Goal: Task Accomplishment & Management: Use online tool/utility

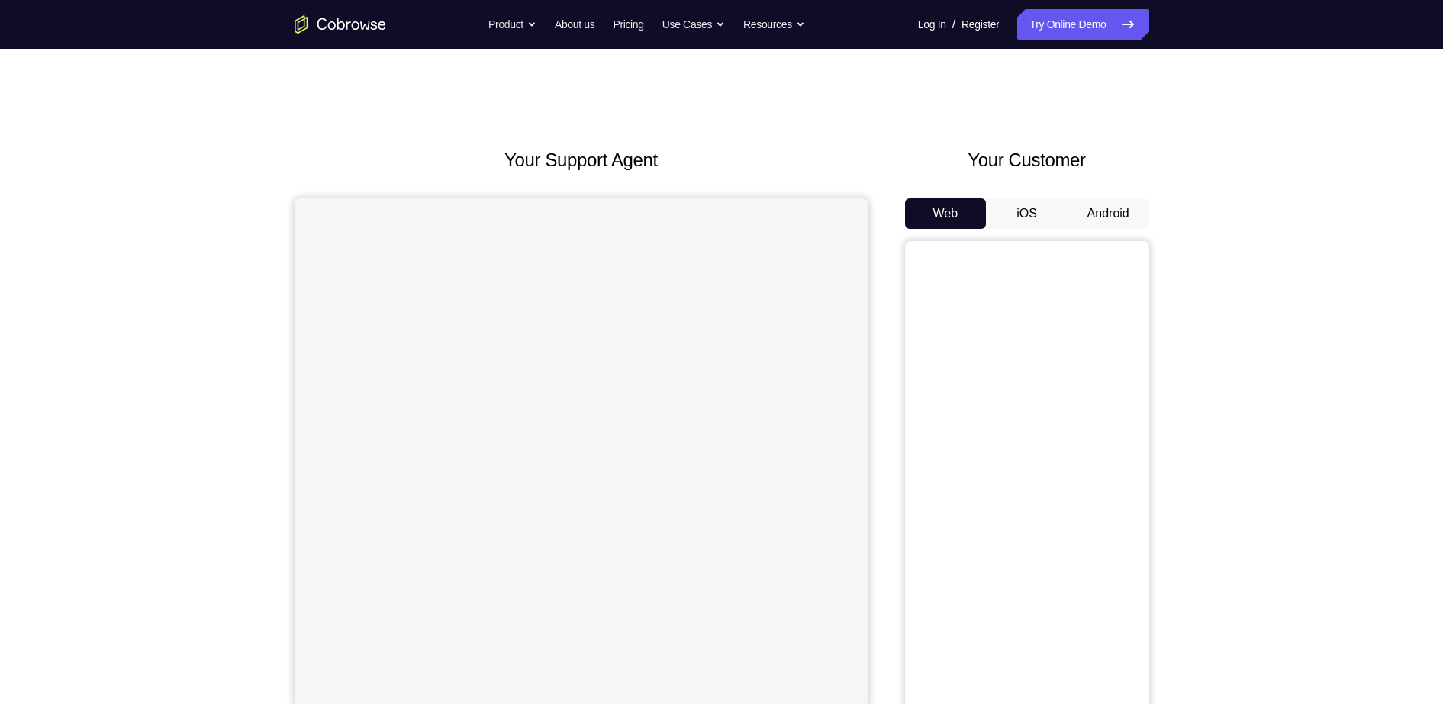
click at [1104, 208] on button "Android" at bounding box center [1109, 213] width 82 height 31
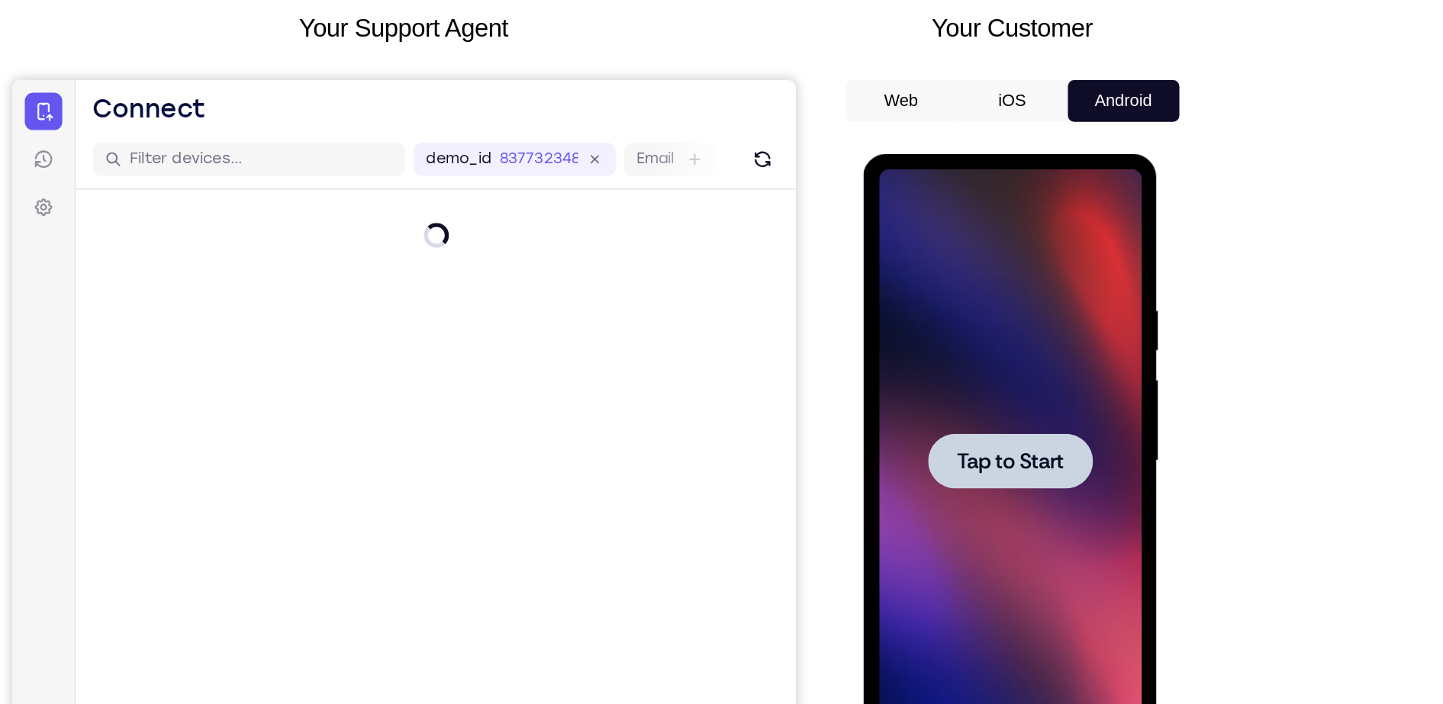
click at [1013, 247] on div at bounding box center [971, 379] width 192 height 427
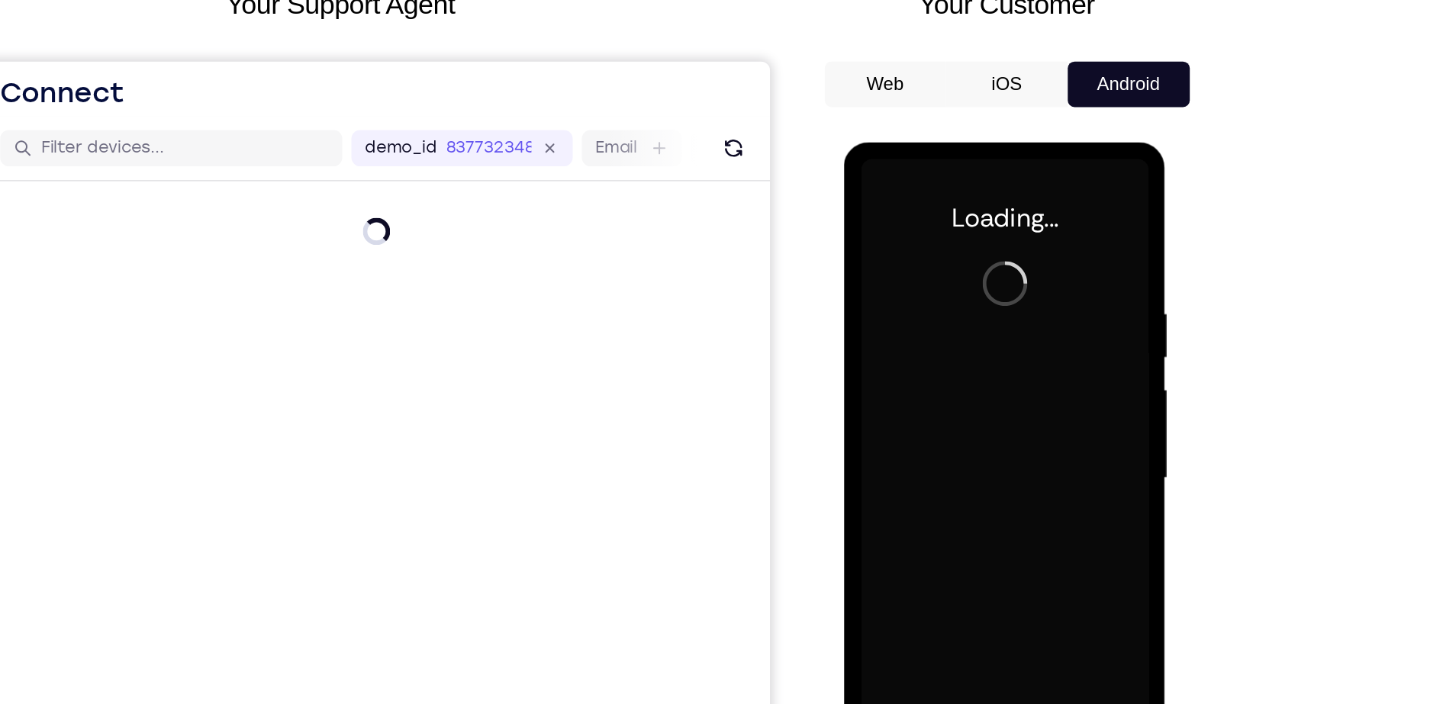
click at [965, 311] on div at bounding box center [952, 366] width 192 height 427
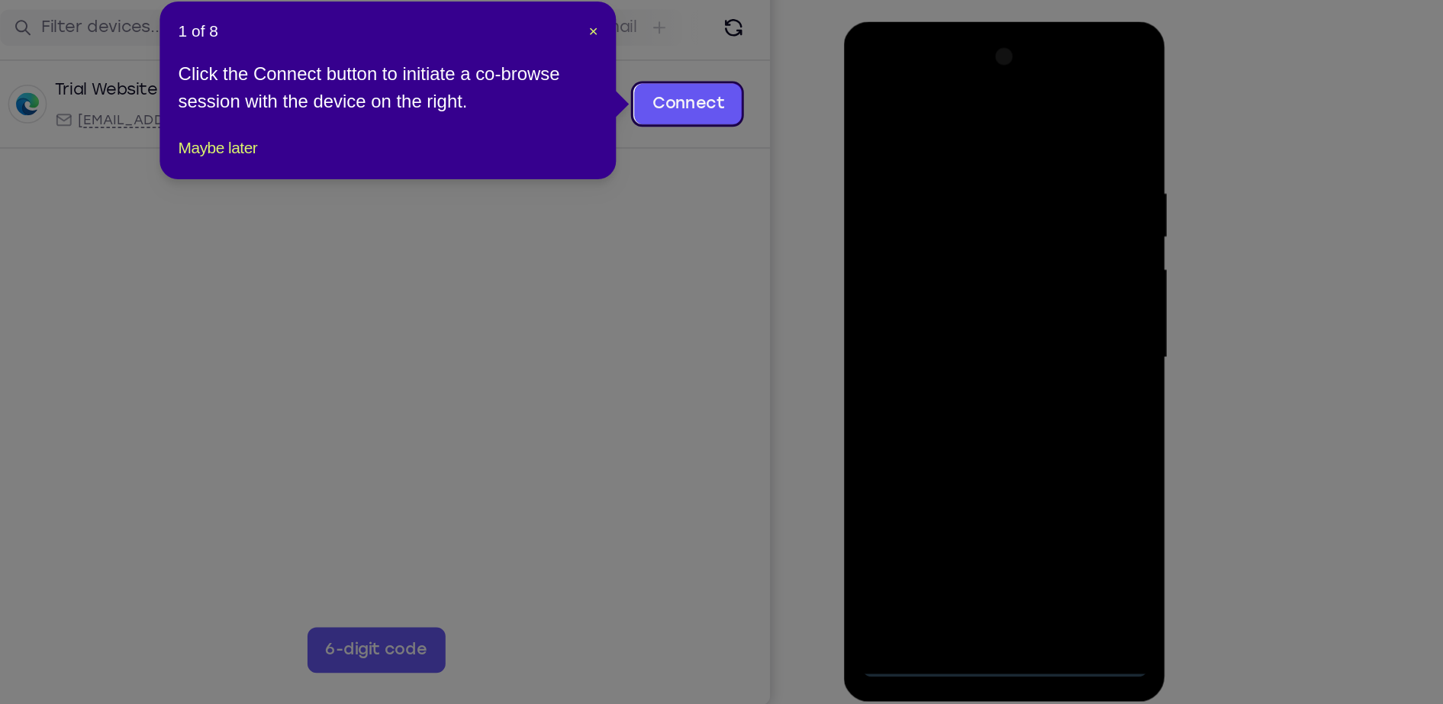
click at [743, 195] on header "1 of 8 ×" at bounding box center [612, 194] width 281 height 15
click at [747, 195] on span "×" at bounding box center [750, 195] width 6 height 12
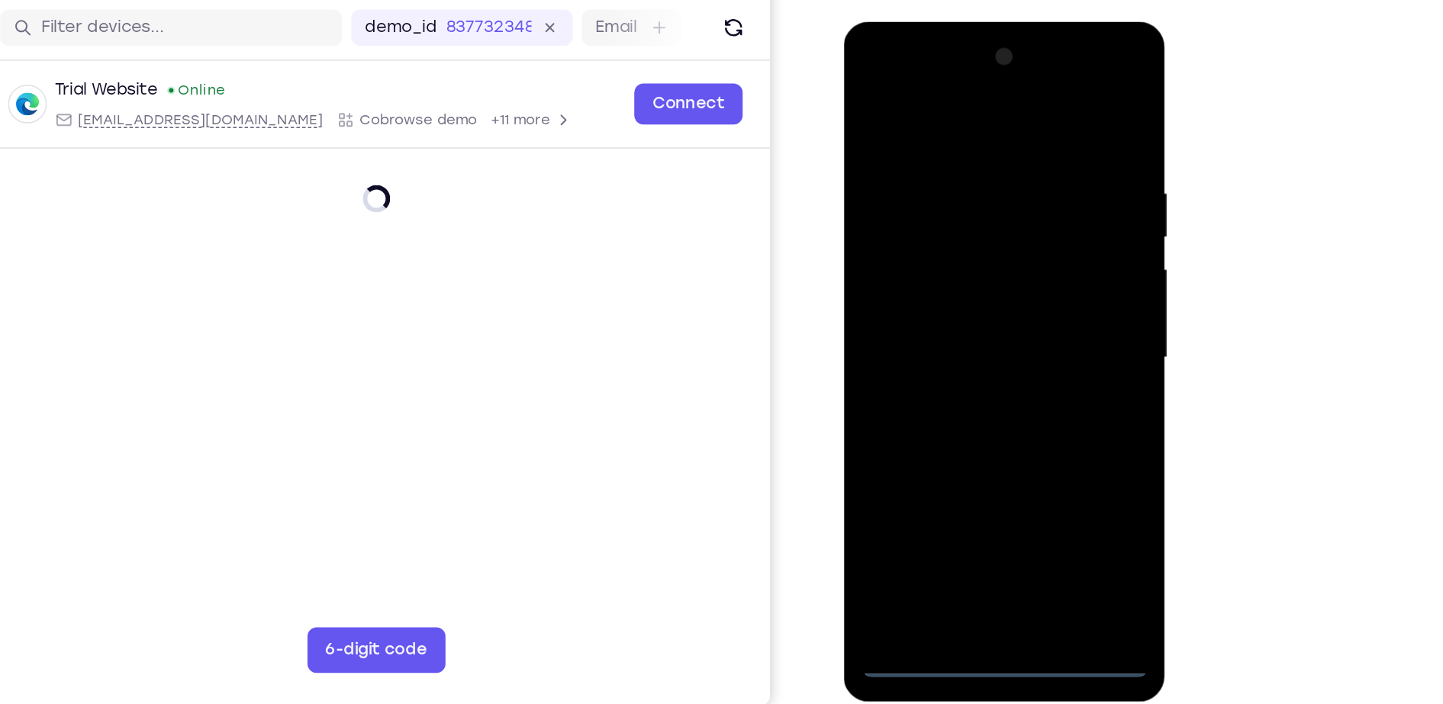
click at [953, 443] on div at bounding box center [952, 246] width 192 height 427
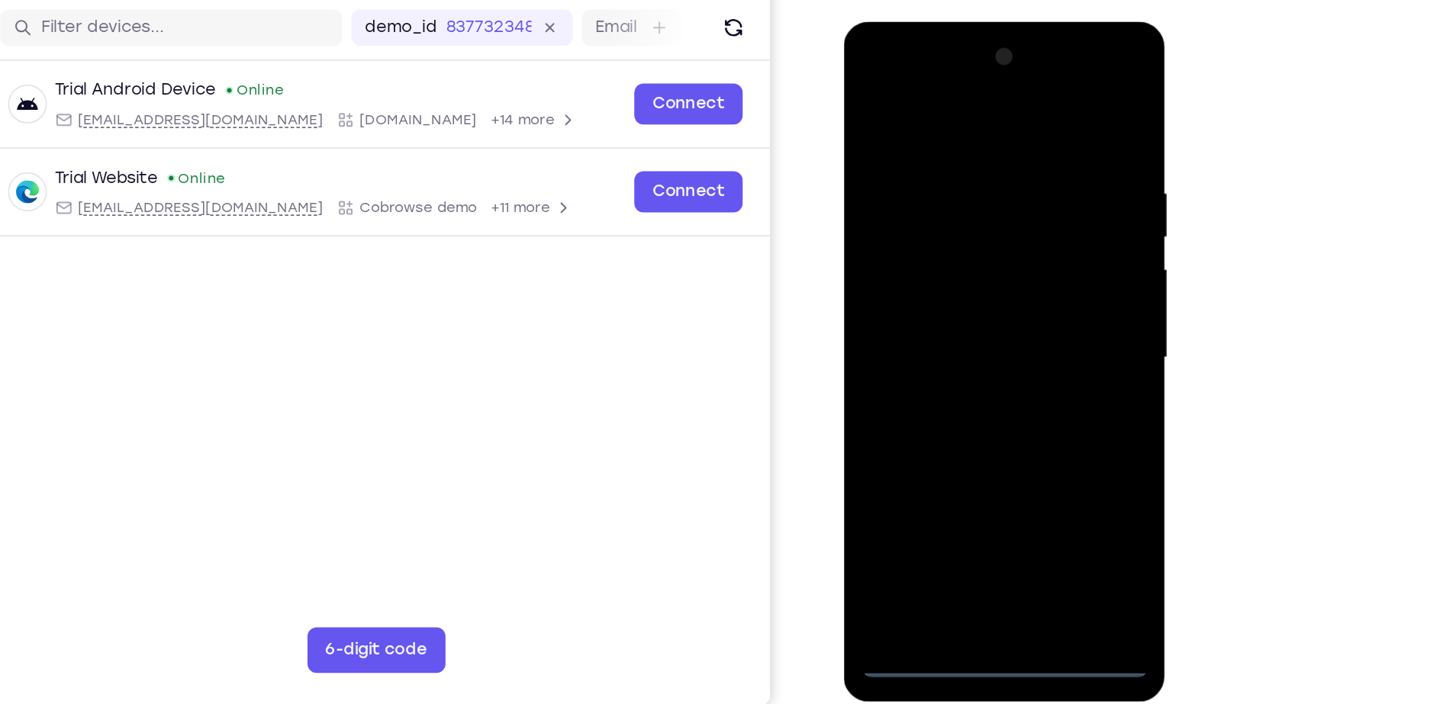
click at [944, 452] on div at bounding box center [952, 246] width 192 height 427
click at [1011, 383] on div at bounding box center [952, 246] width 192 height 427
click at [932, 98] on div at bounding box center [952, 246] width 192 height 427
click at [1013, 240] on div at bounding box center [952, 246] width 192 height 427
click at [933, 271] on div at bounding box center [952, 246] width 192 height 427
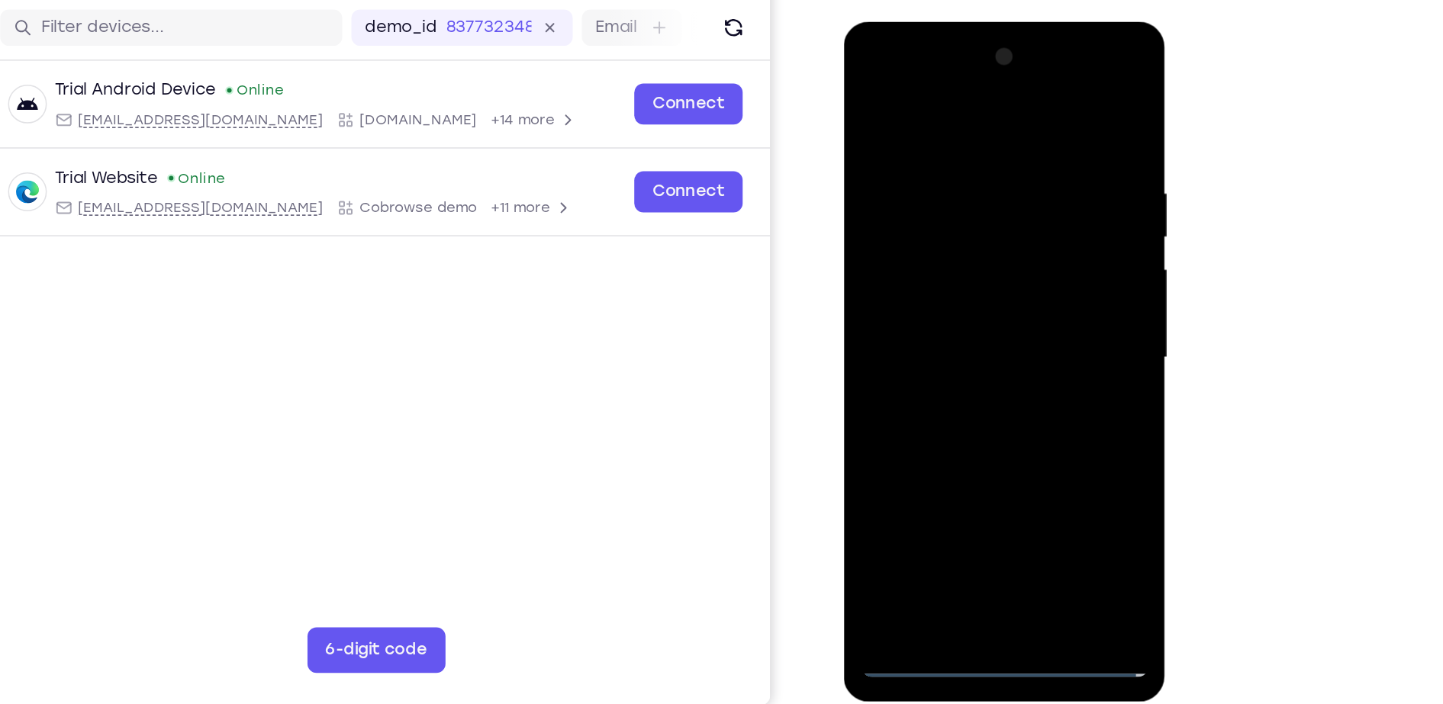
click at [950, 225] on div at bounding box center [952, 246] width 192 height 427
click at [939, 217] on div at bounding box center [952, 246] width 192 height 427
click at [923, 245] on div at bounding box center [952, 246] width 192 height 427
click at [947, 296] on div at bounding box center [952, 246] width 192 height 427
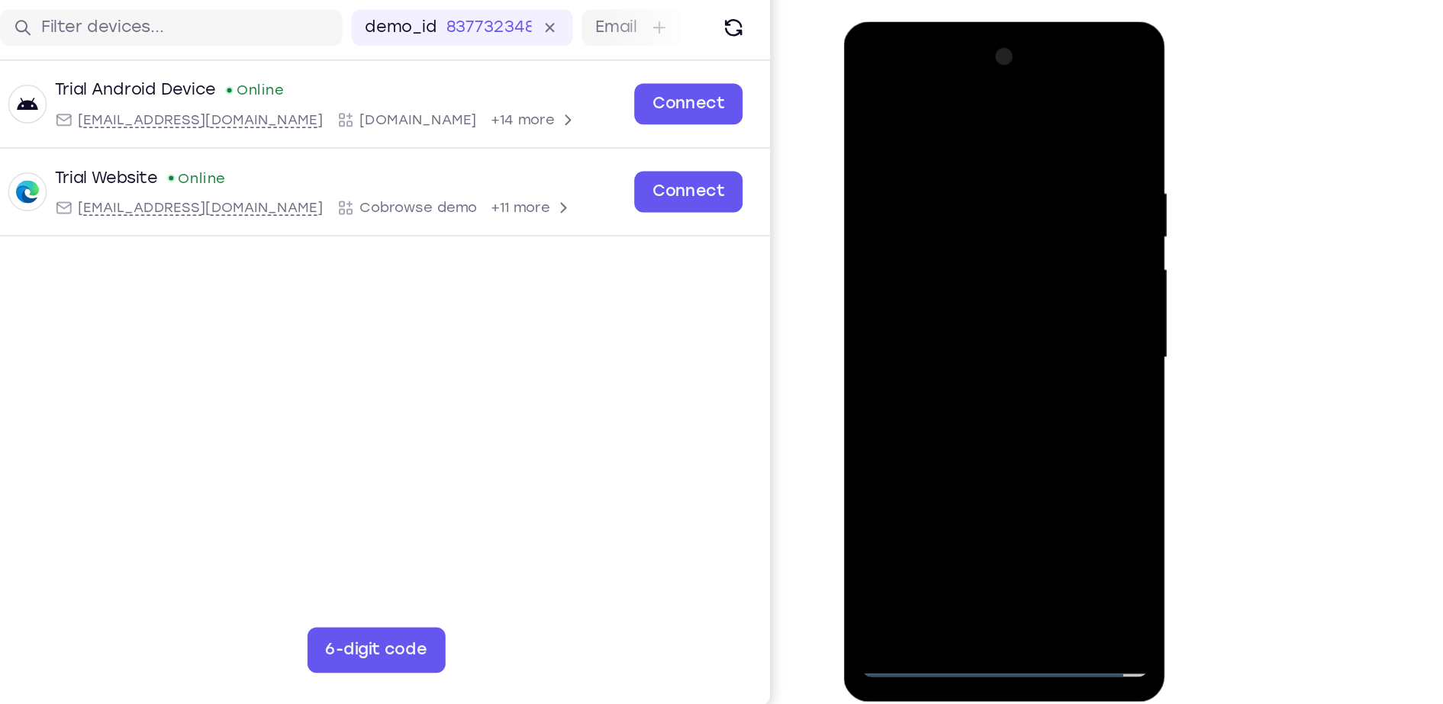
drag, startPoint x: 885, startPoint y: 97, endPoint x: 1127, endPoint y: 101, distance: 242.0
click at [1062, 101] on html "Online web based iOS Simulators and Android Emulators. Run iPhone, iPad, Mobile…" at bounding box center [953, 250] width 218 height 458
click at [942, 289] on div at bounding box center [952, 246] width 192 height 427
click at [947, 300] on div at bounding box center [952, 246] width 192 height 427
click at [934, 132] on div at bounding box center [952, 246] width 192 height 427
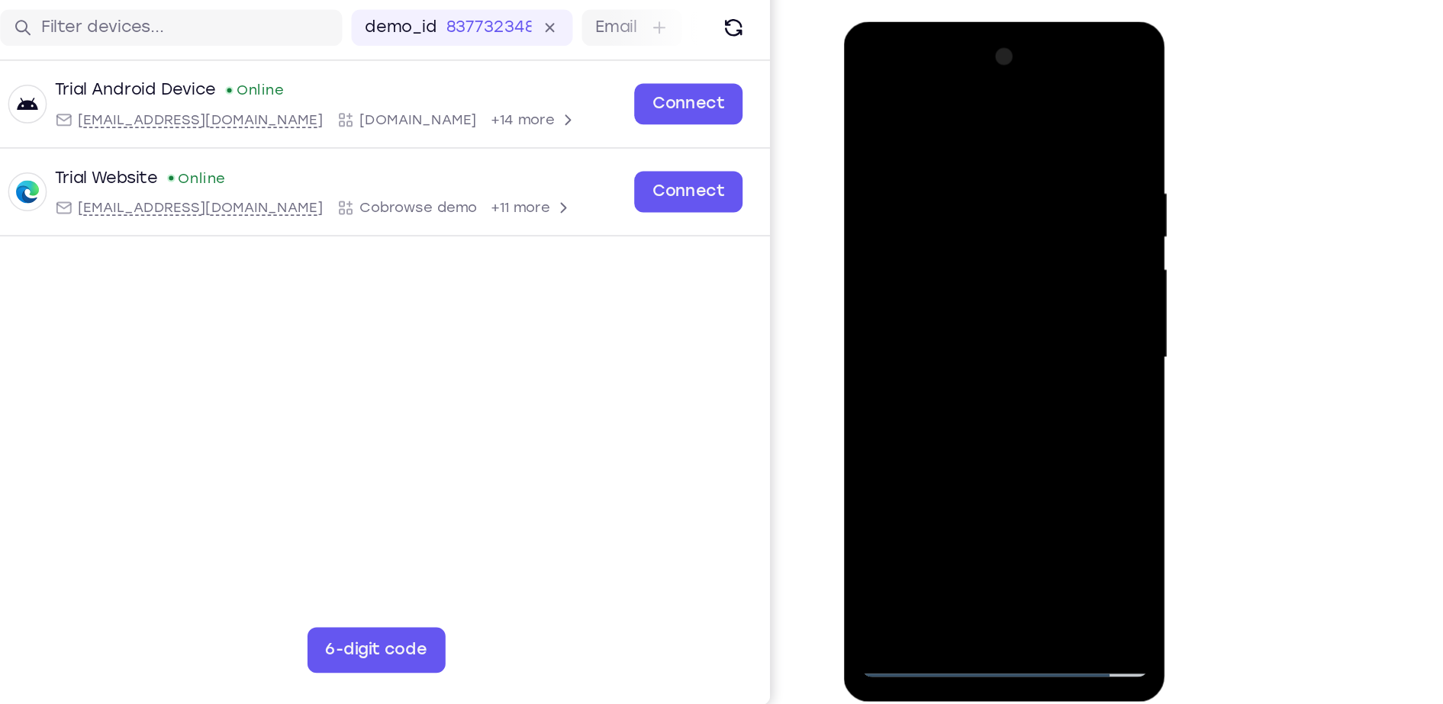
click at [1023, 125] on div at bounding box center [952, 246] width 192 height 427
click at [1027, 136] on div at bounding box center [952, 246] width 192 height 427
click at [1028, 102] on div at bounding box center [952, 246] width 192 height 427
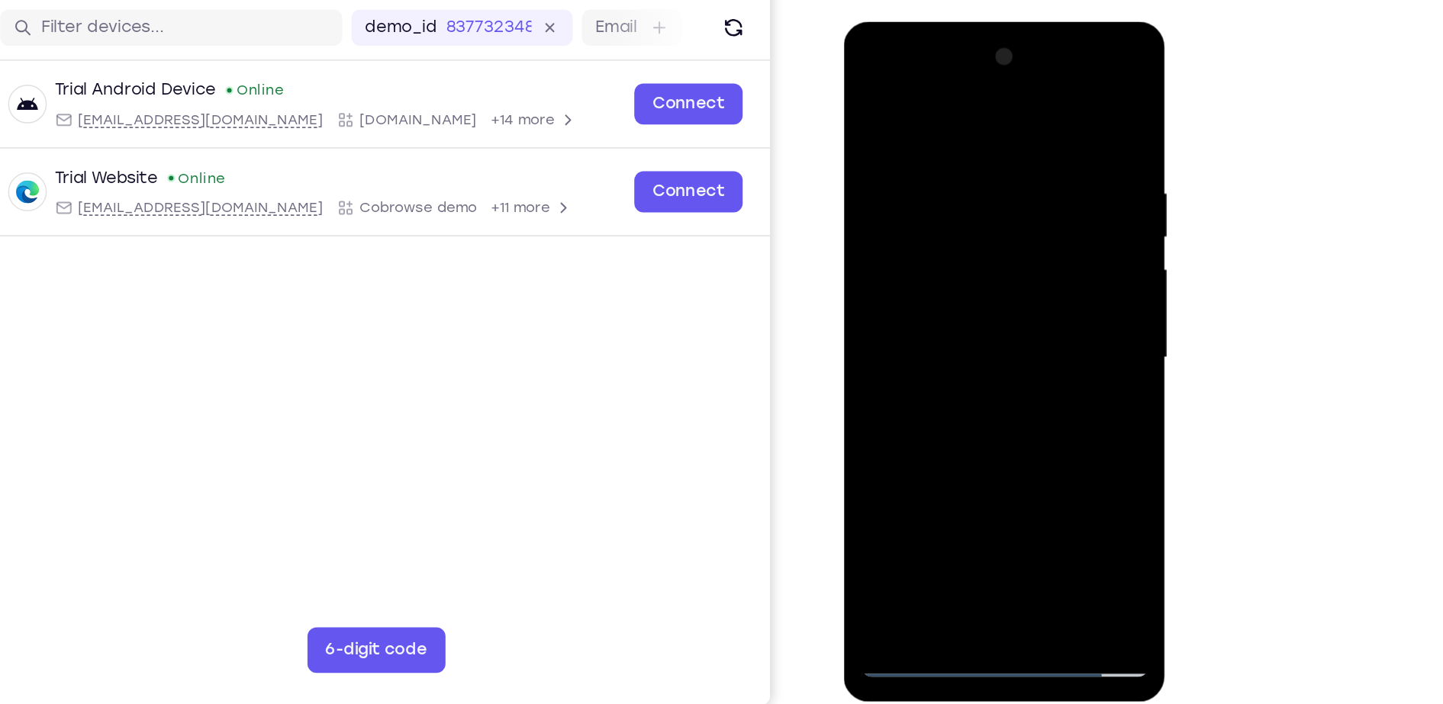
drag, startPoint x: 1029, startPoint y: 115, endPoint x: 913, endPoint y: 119, distance: 116.1
click at [913, 119] on div at bounding box center [952, 246] width 192 height 427
drag, startPoint x: 1035, startPoint y: 140, endPoint x: 955, endPoint y: 137, distance: 80.2
click at [955, 137] on div at bounding box center [952, 246] width 192 height 427
click at [875, 138] on div at bounding box center [952, 246] width 192 height 427
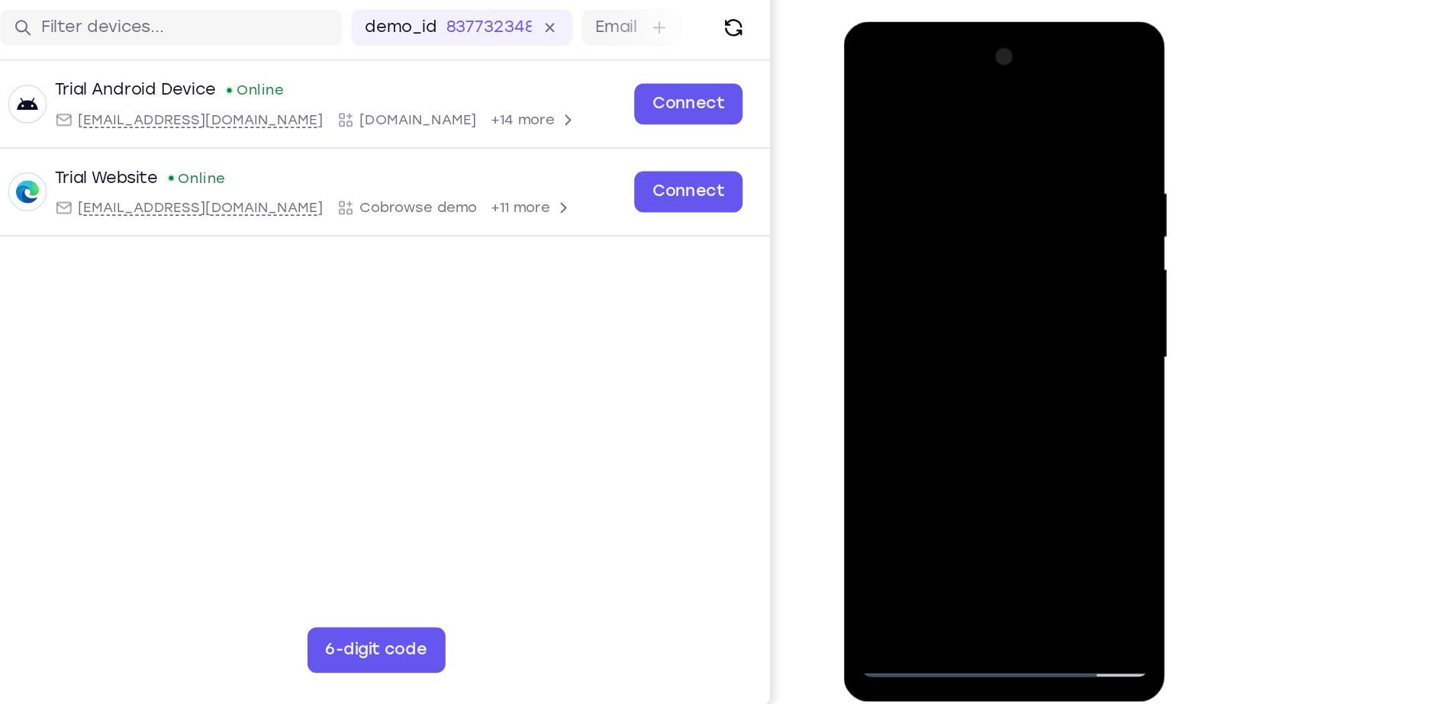
click at [1035, 131] on div at bounding box center [952, 246] width 192 height 427
click at [1027, 102] on div at bounding box center [952, 246] width 192 height 427
drag, startPoint x: 1020, startPoint y: 121, endPoint x: 888, endPoint y: 141, distance: 133.5
click at [888, 141] on div at bounding box center [952, 246] width 192 height 427
drag, startPoint x: 1010, startPoint y: 132, endPoint x: 918, endPoint y: 140, distance: 92.0
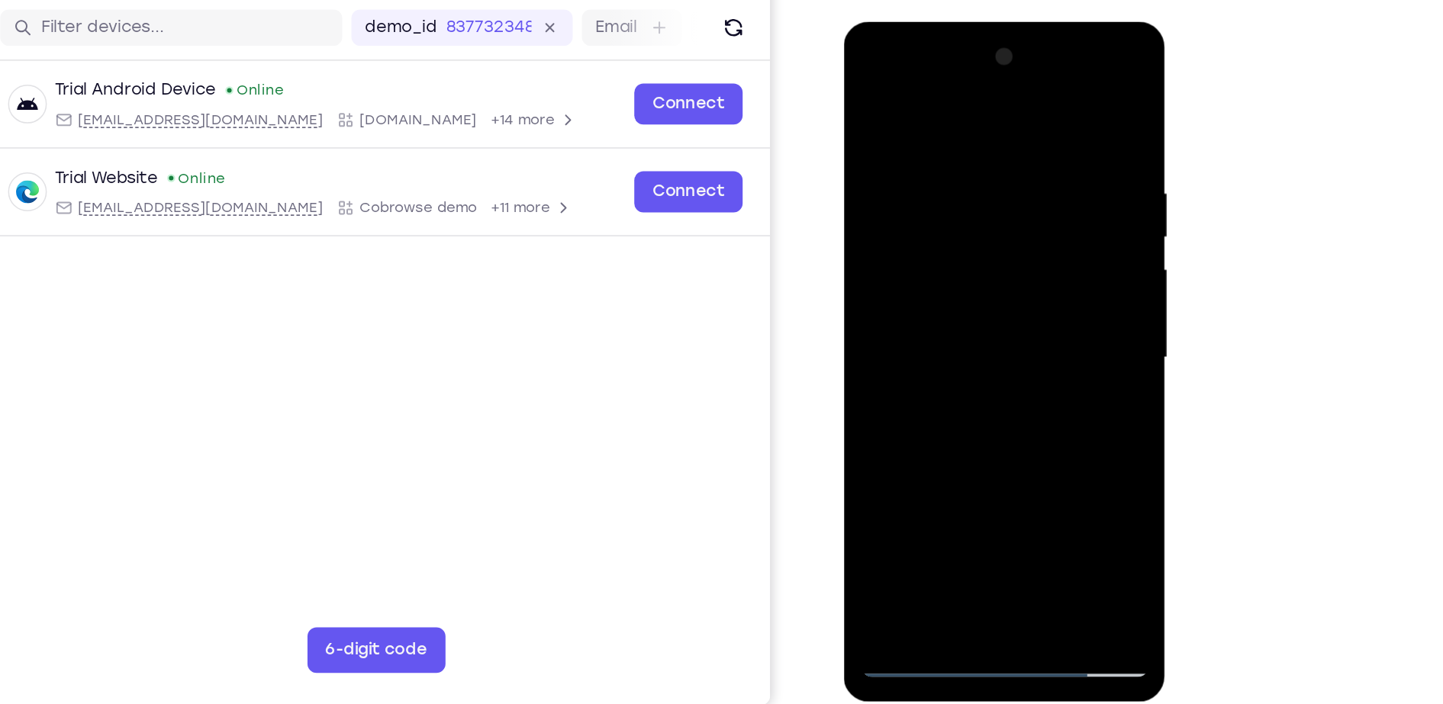
click at [918, 140] on div at bounding box center [952, 246] width 192 height 427
drag, startPoint x: 1027, startPoint y: 142, endPoint x: 897, endPoint y: 155, distance: 131.2
click at [897, 155] on div at bounding box center [952, 246] width 192 height 427
drag, startPoint x: 1020, startPoint y: 151, endPoint x: 890, endPoint y: 165, distance: 131.2
click at [890, 165] on div at bounding box center [952, 246] width 192 height 427
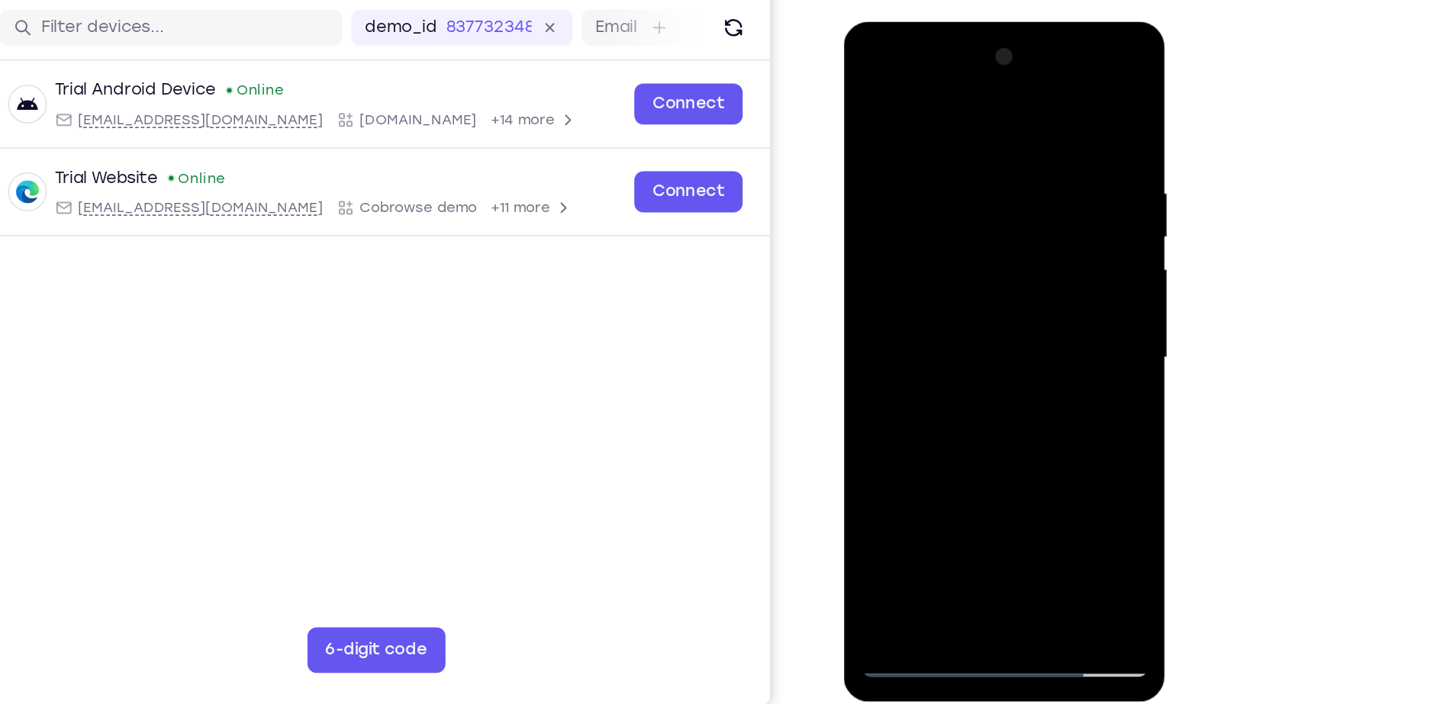
drag, startPoint x: 965, startPoint y: 363, endPoint x: 968, endPoint y: 192, distance: 170.2
click at [968, 192] on div at bounding box center [952, 246] width 192 height 427
drag, startPoint x: 967, startPoint y: 322, endPoint x: 1017, endPoint y: 126, distance: 202.5
click at [1017, 126] on div at bounding box center [952, 246] width 192 height 427
drag, startPoint x: 942, startPoint y: 295, endPoint x: 987, endPoint y: 125, distance: 175.3
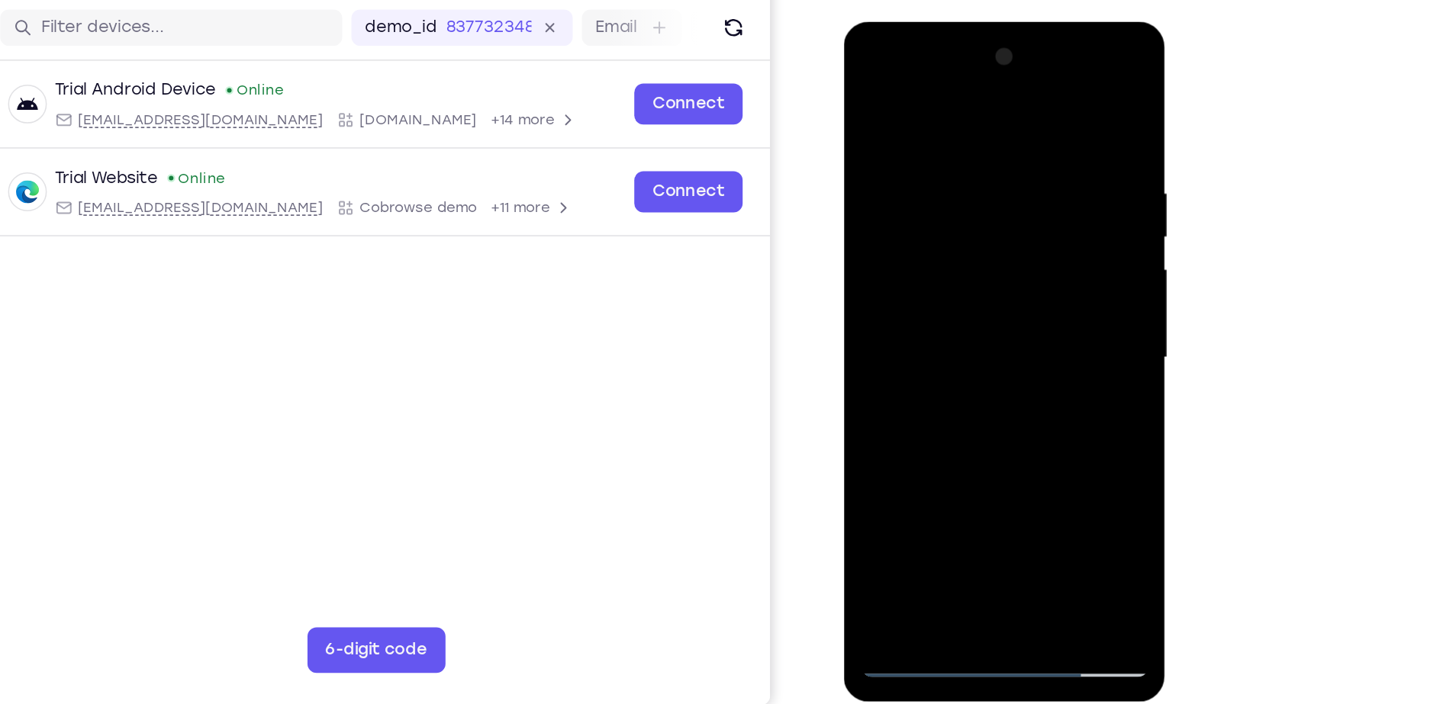
click at [987, 125] on div at bounding box center [952, 246] width 192 height 427
click at [1027, 429] on div at bounding box center [952, 246] width 192 height 427
drag, startPoint x: 980, startPoint y: 180, endPoint x: 981, endPoint y: 305, distance: 124.4
click at [981, 305] on div at bounding box center [952, 246] width 192 height 427
click at [992, 424] on div at bounding box center [952, 246] width 192 height 427
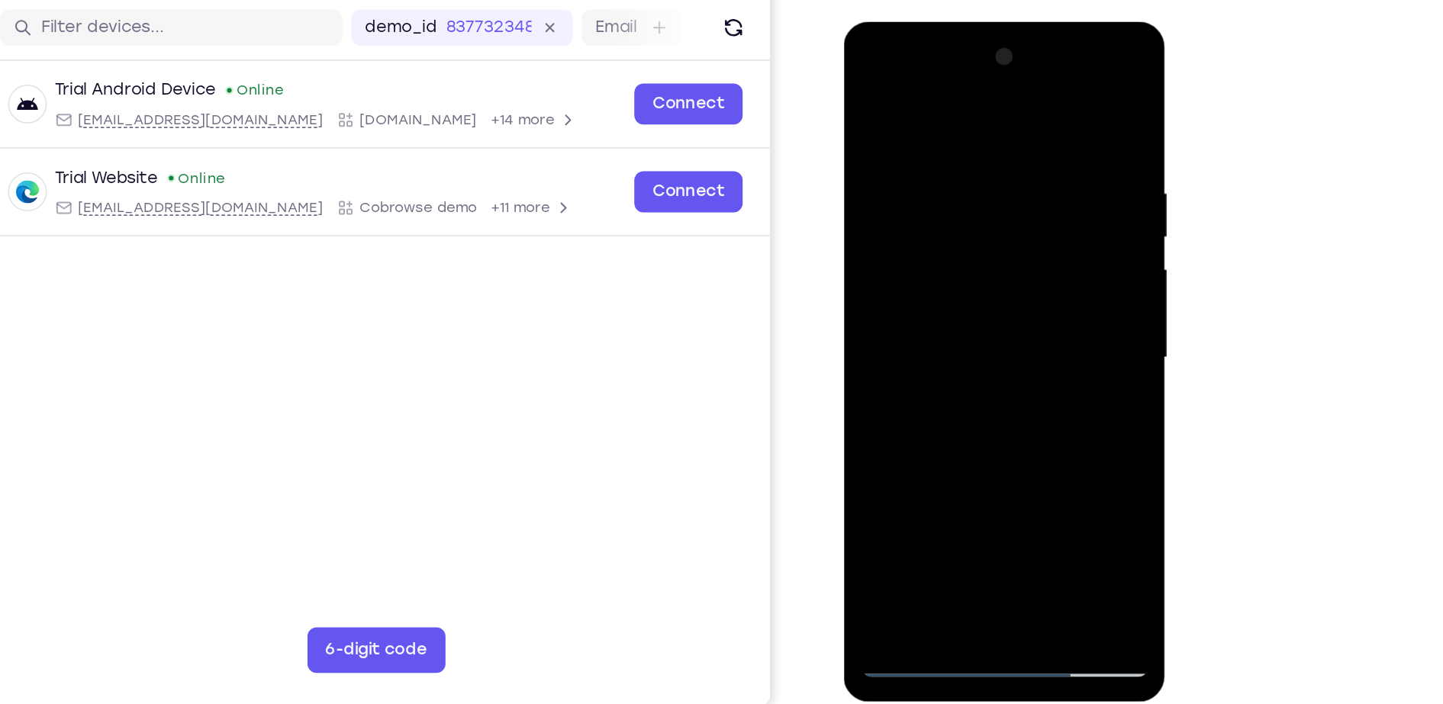
click at [962, 330] on div at bounding box center [952, 246] width 192 height 427
click at [959, 200] on div at bounding box center [952, 246] width 192 height 427
click at [870, 103] on div at bounding box center [952, 246] width 192 height 427
click at [922, 233] on div at bounding box center [952, 246] width 192 height 427
click at [865, 105] on div at bounding box center [952, 246] width 192 height 427
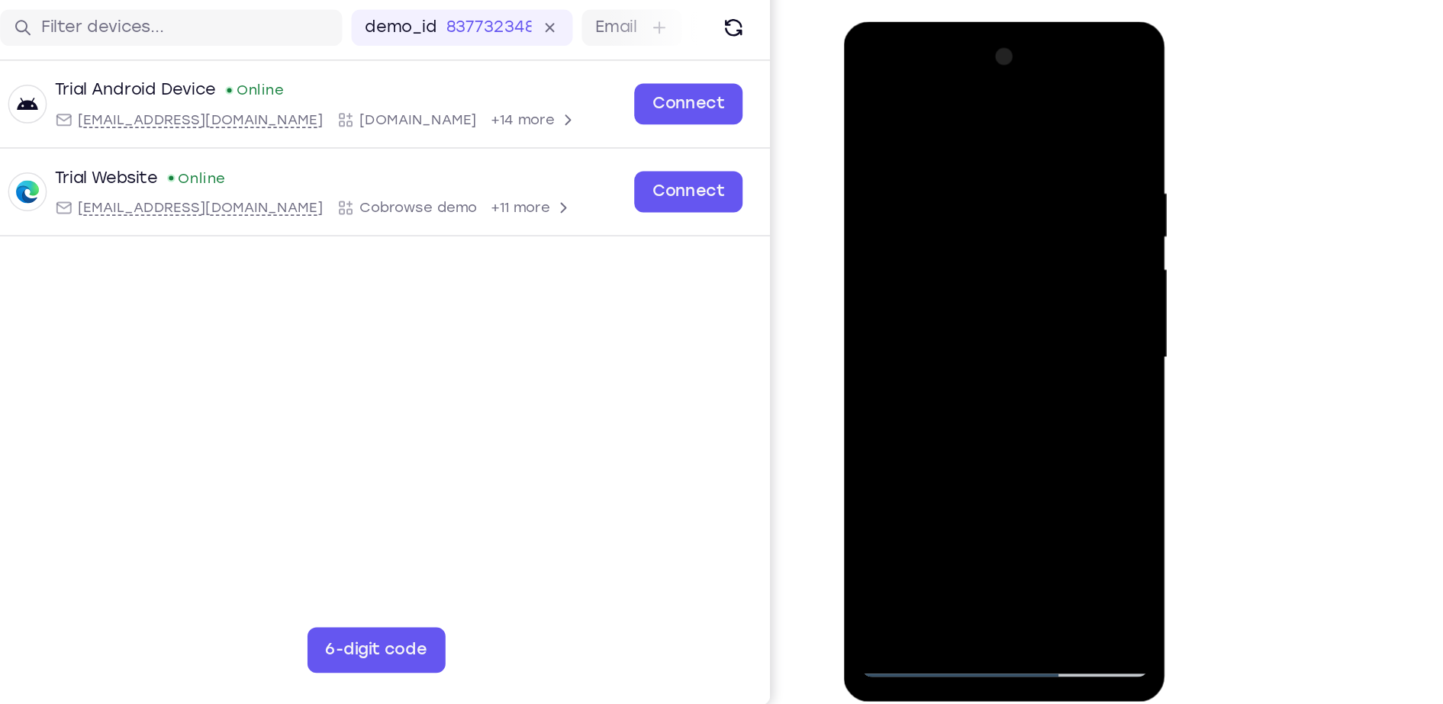
click at [865, 105] on div at bounding box center [952, 246] width 192 height 427
click at [869, 92] on div at bounding box center [952, 246] width 192 height 427
drag, startPoint x: 955, startPoint y: 97, endPoint x: 991, endPoint y: 288, distance: 194.2
click at [991, 288] on div at bounding box center [952, 246] width 192 height 427
click at [939, 130] on div at bounding box center [952, 246] width 192 height 427
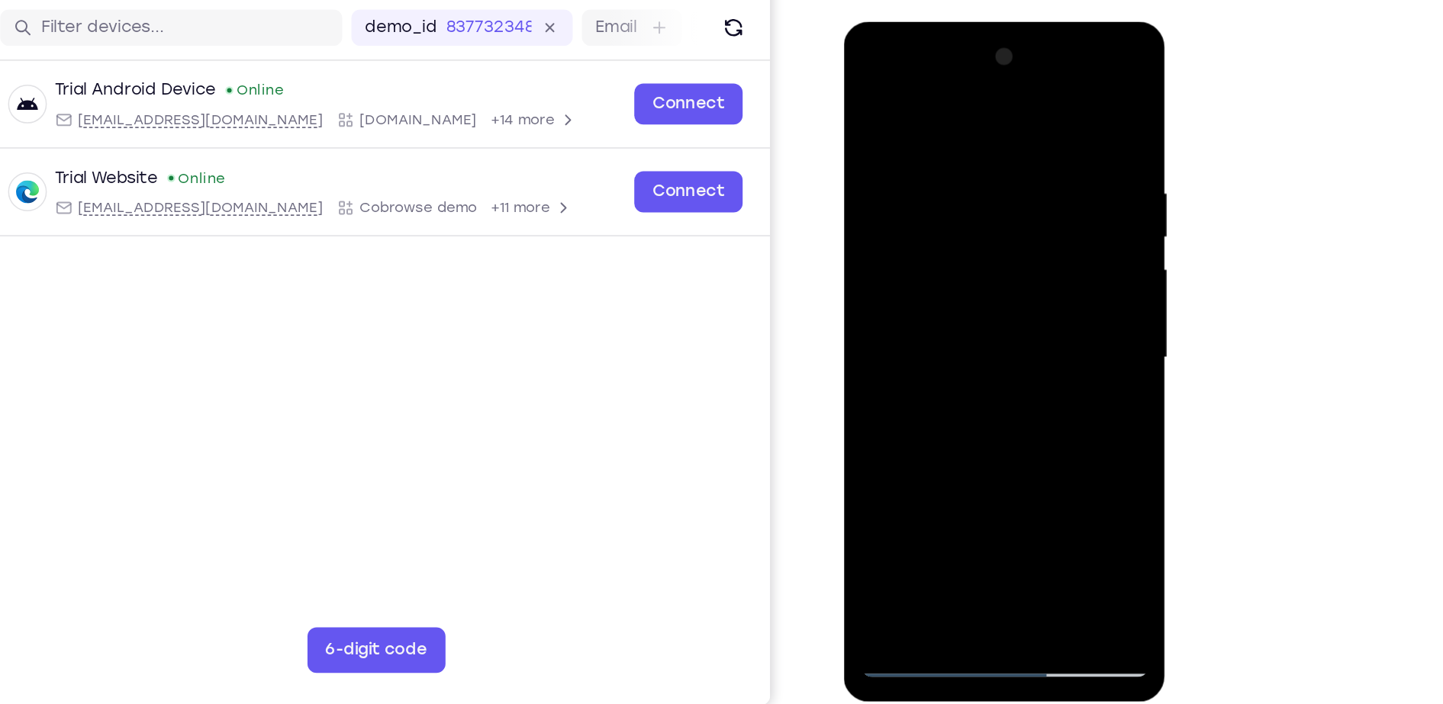
click at [1020, 201] on div at bounding box center [952, 246] width 192 height 427
click at [1024, 198] on div at bounding box center [952, 246] width 192 height 427
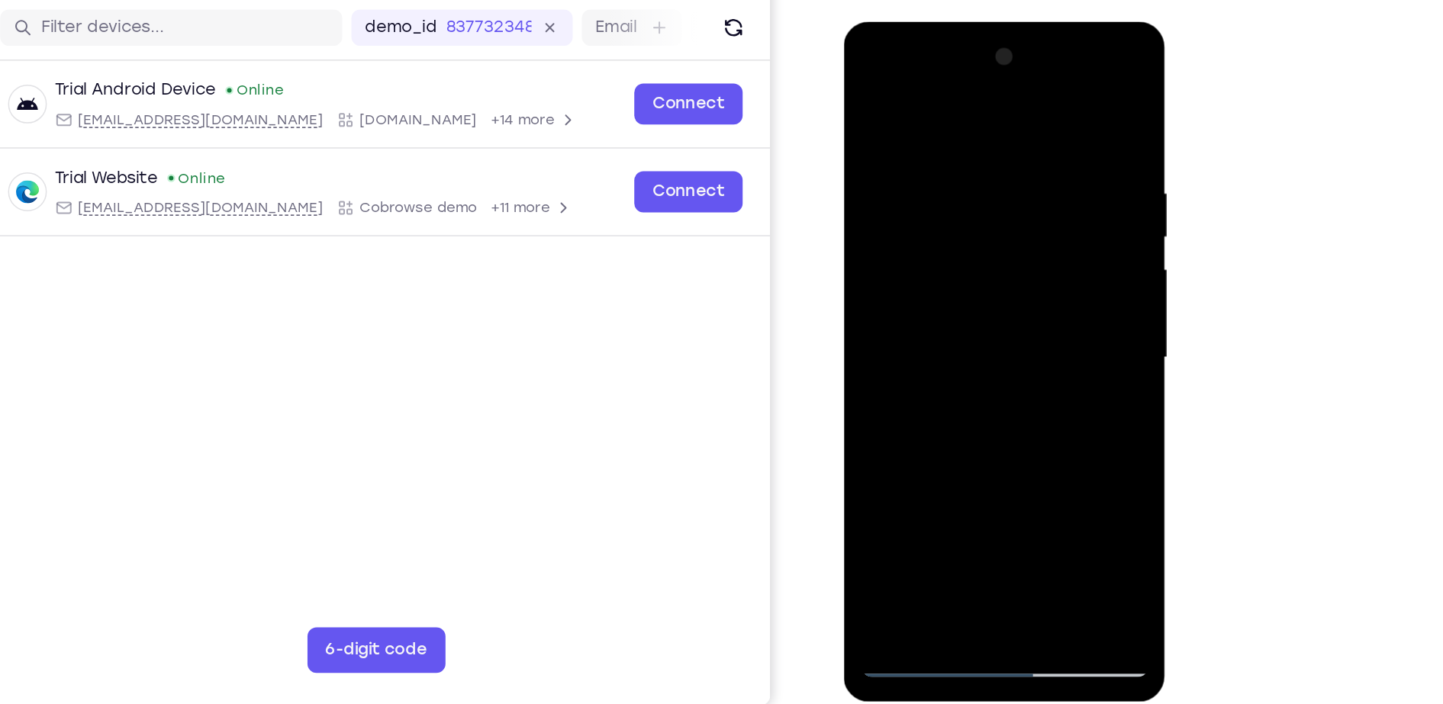
click at [1029, 100] on div at bounding box center [952, 246] width 192 height 427
drag, startPoint x: 1029, startPoint y: 116, endPoint x: 917, endPoint y: 137, distance: 113.3
click at [917, 137] on div at bounding box center [952, 246] width 192 height 427
drag, startPoint x: 1010, startPoint y: 135, endPoint x: 916, endPoint y: 142, distance: 94.1
click at [916, 142] on div at bounding box center [952, 246] width 192 height 427
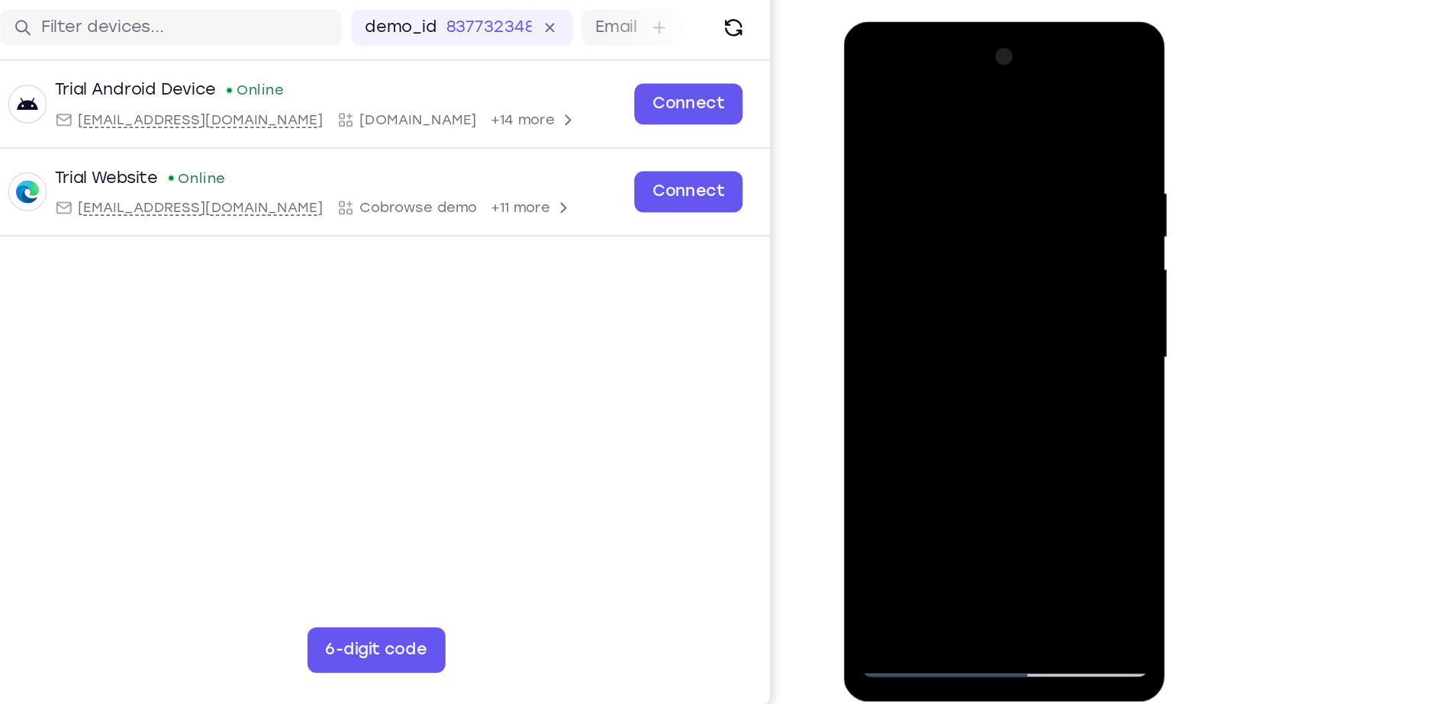
drag, startPoint x: 962, startPoint y: 88, endPoint x: 981, endPoint y: 263, distance: 176.6
click at [981, 263] on div at bounding box center [952, 246] width 192 height 427
click at [930, 135] on div at bounding box center [952, 246] width 192 height 427
click at [1036, 95] on div at bounding box center [952, 246] width 192 height 427
drag, startPoint x: 982, startPoint y: 331, endPoint x: 995, endPoint y: 121, distance: 211.1
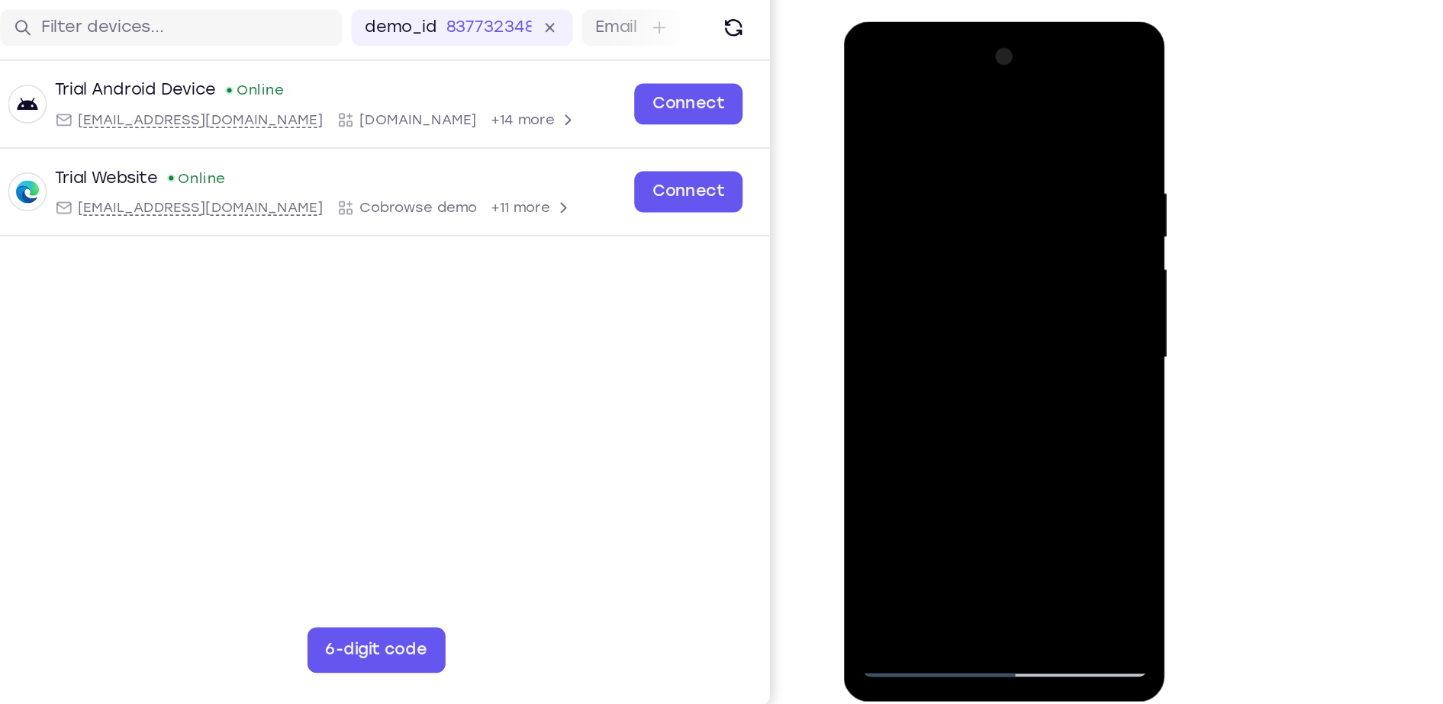
click at [995, 121] on div at bounding box center [952, 246] width 192 height 427
drag, startPoint x: 933, startPoint y: 336, endPoint x: 990, endPoint y: 81, distance: 261.3
click at [990, 81] on div at bounding box center [952, 246] width 192 height 427
drag, startPoint x: 953, startPoint y: 376, endPoint x: 972, endPoint y: 175, distance: 201.6
click at [972, 175] on div at bounding box center [952, 246] width 192 height 427
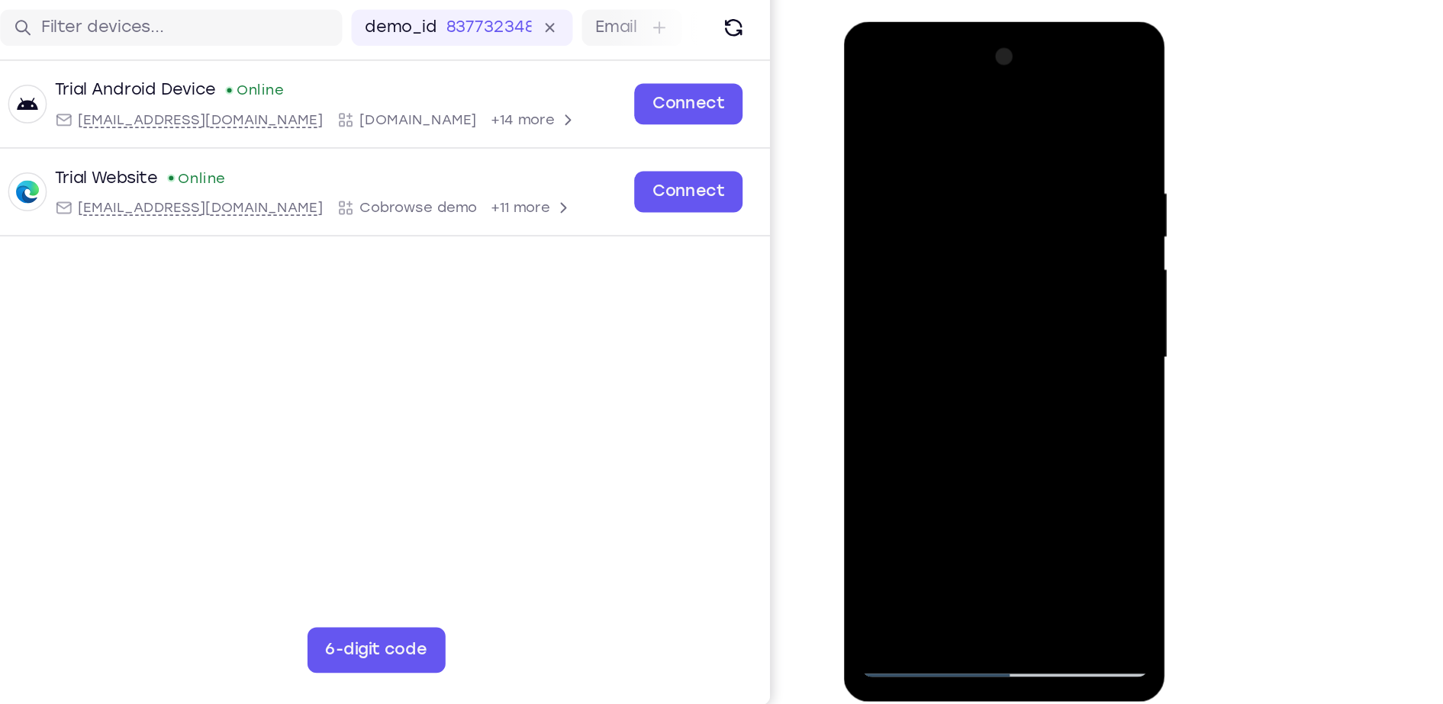
drag, startPoint x: 923, startPoint y: 302, endPoint x: 992, endPoint y: 133, distance: 183.1
click at [992, 133] on div at bounding box center [952, 246] width 192 height 427
drag, startPoint x: 959, startPoint y: 342, endPoint x: 969, endPoint y: 203, distance: 139.2
click at [969, 203] on div at bounding box center [952, 246] width 192 height 427
drag, startPoint x: 959, startPoint y: 330, endPoint x: 985, endPoint y: 116, distance: 215.3
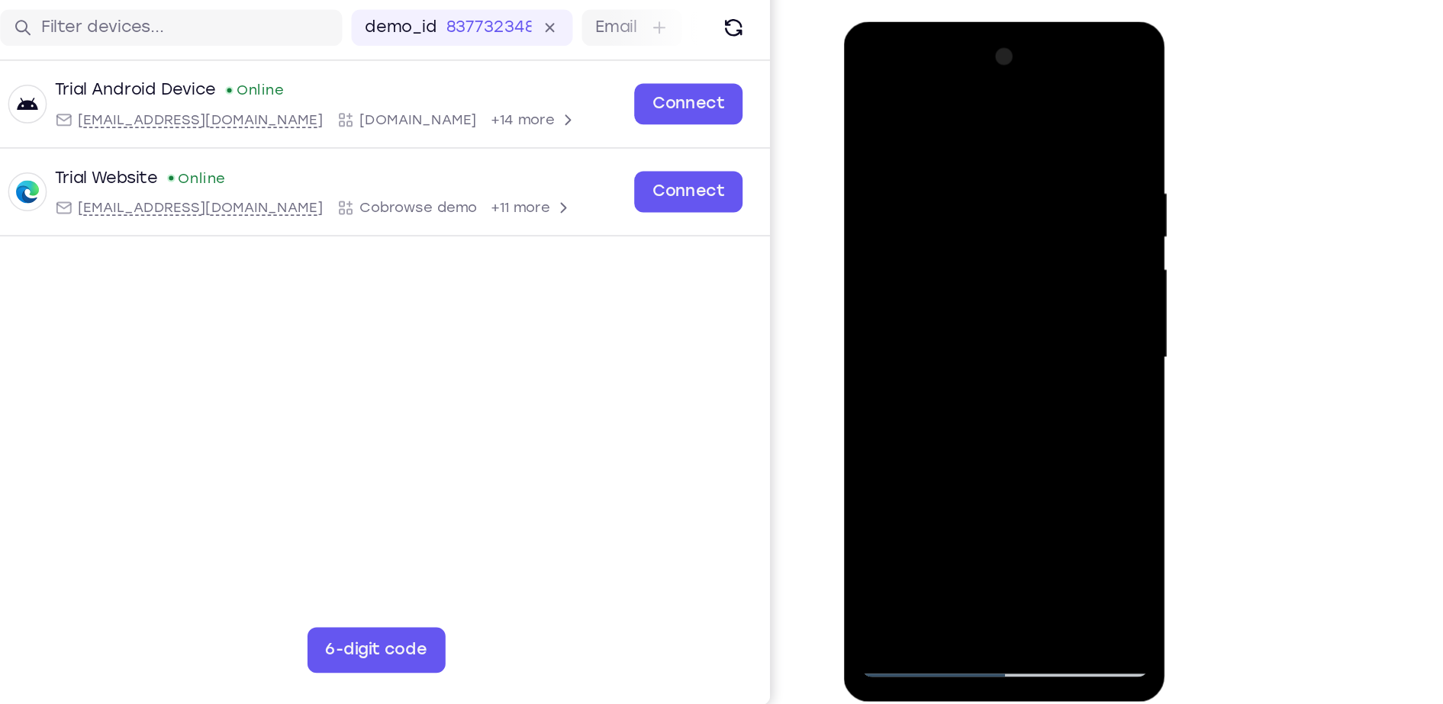
click at [985, 116] on div at bounding box center [952, 246] width 192 height 427
drag, startPoint x: 936, startPoint y: 321, endPoint x: 962, endPoint y: 103, distance: 219.1
click at [962, 103] on div at bounding box center [952, 246] width 192 height 427
drag, startPoint x: 933, startPoint y: 357, endPoint x: 958, endPoint y: 139, distance: 219.7
click at [958, 139] on div at bounding box center [952, 246] width 192 height 427
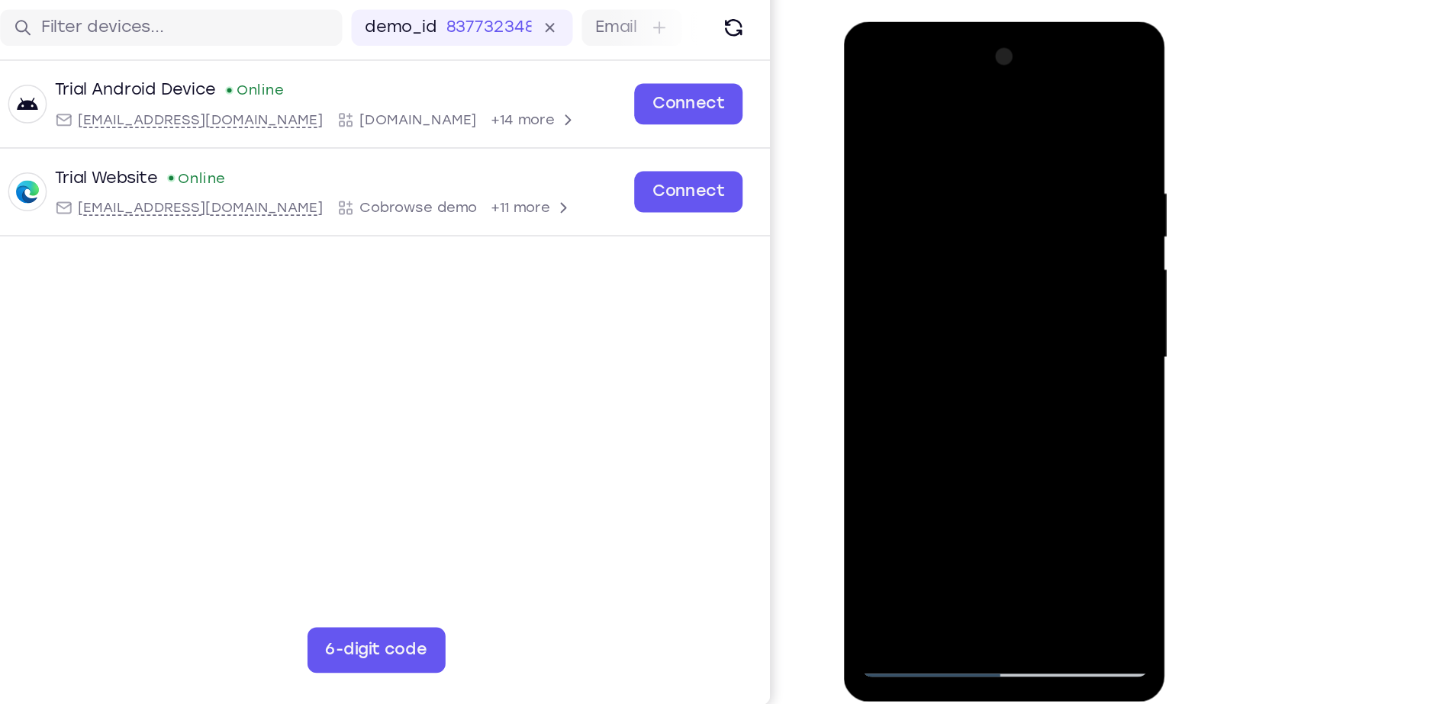
drag, startPoint x: 909, startPoint y: 347, endPoint x: 943, endPoint y: 161, distance: 189.2
click at [943, 161] on div at bounding box center [952, 246] width 192 height 427
drag, startPoint x: 943, startPoint y: 161, endPoint x: 932, endPoint y: 295, distance: 134.8
click at [932, 295] on div at bounding box center [952, 246] width 192 height 427
click at [1036, 276] on div at bounding box center [952, 246] width 192 height 427
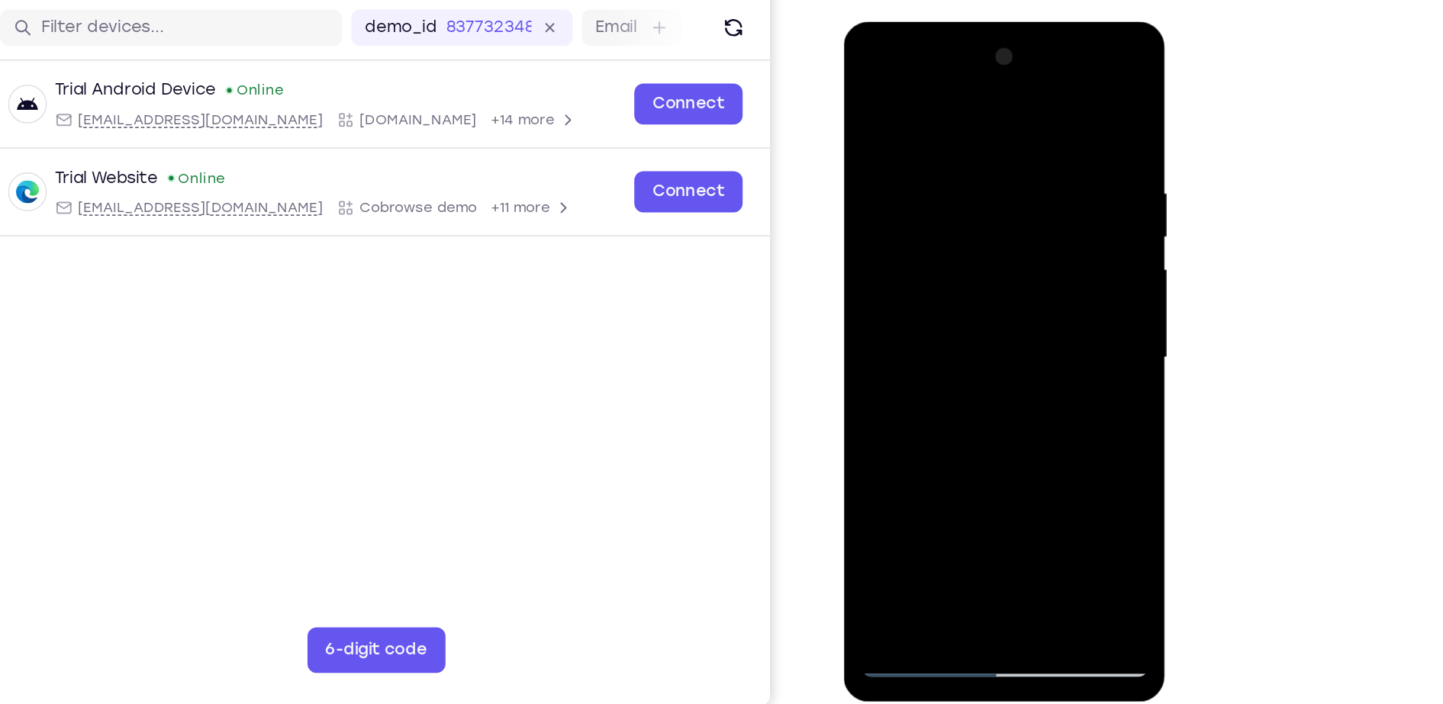
click at [1036, 276] on div at bounding box center [952, 246] width 192 height 427
click at [1034, 285] on div at bounding box center [952, 246] width 192 height 427
drag, startPoint x: 987, startPoint y: 357, endPoint x: 1018, endPoint y: 130, distance: 229.6
click at [1018, 130] on div at bounding box center [952, 246] width 192 height 427
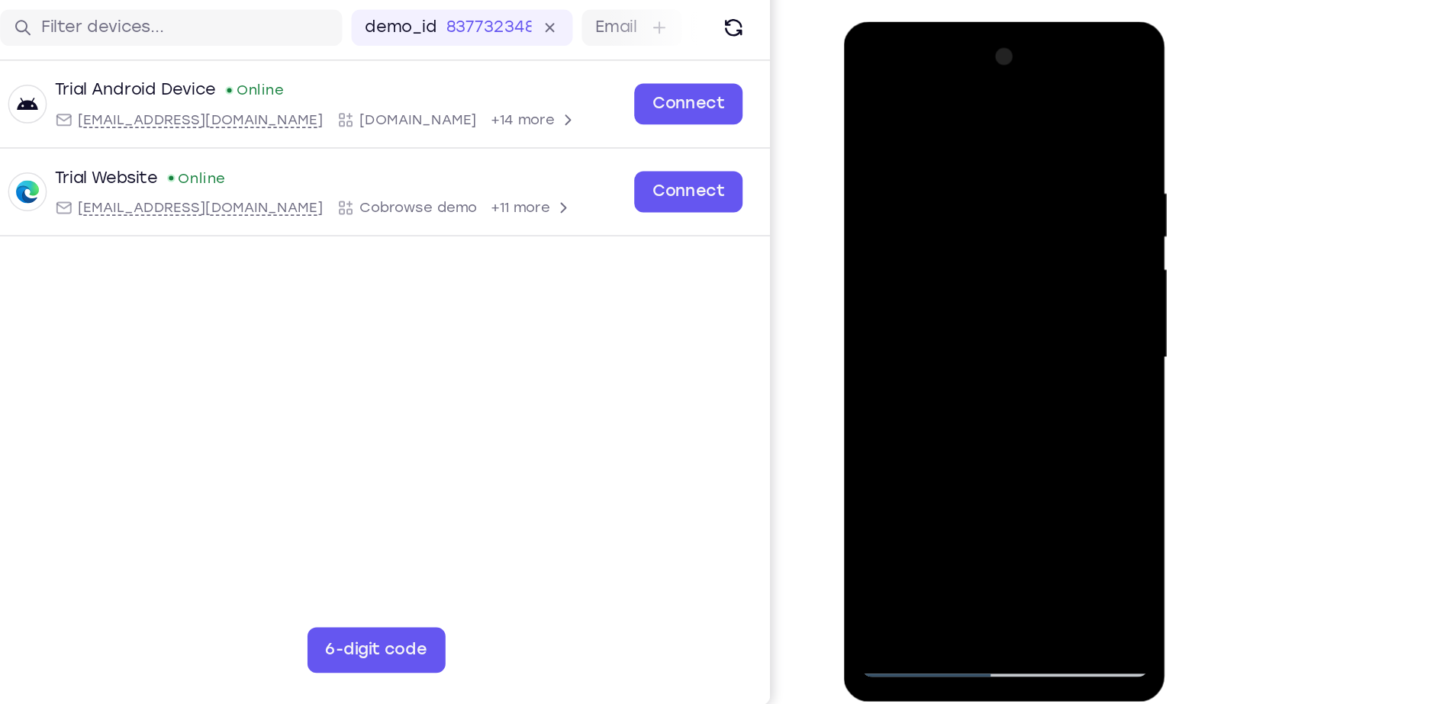
drag, startPoint x: 959, startPoint y: 326, endPoint x: 985, endPoint y: 233, distance: 96.7
click at [985, 233] on div at bounding box center [952, 246] width 192 height 427
click at [1032, 223] on div at bounding box center [952, 246] width 192 height 427
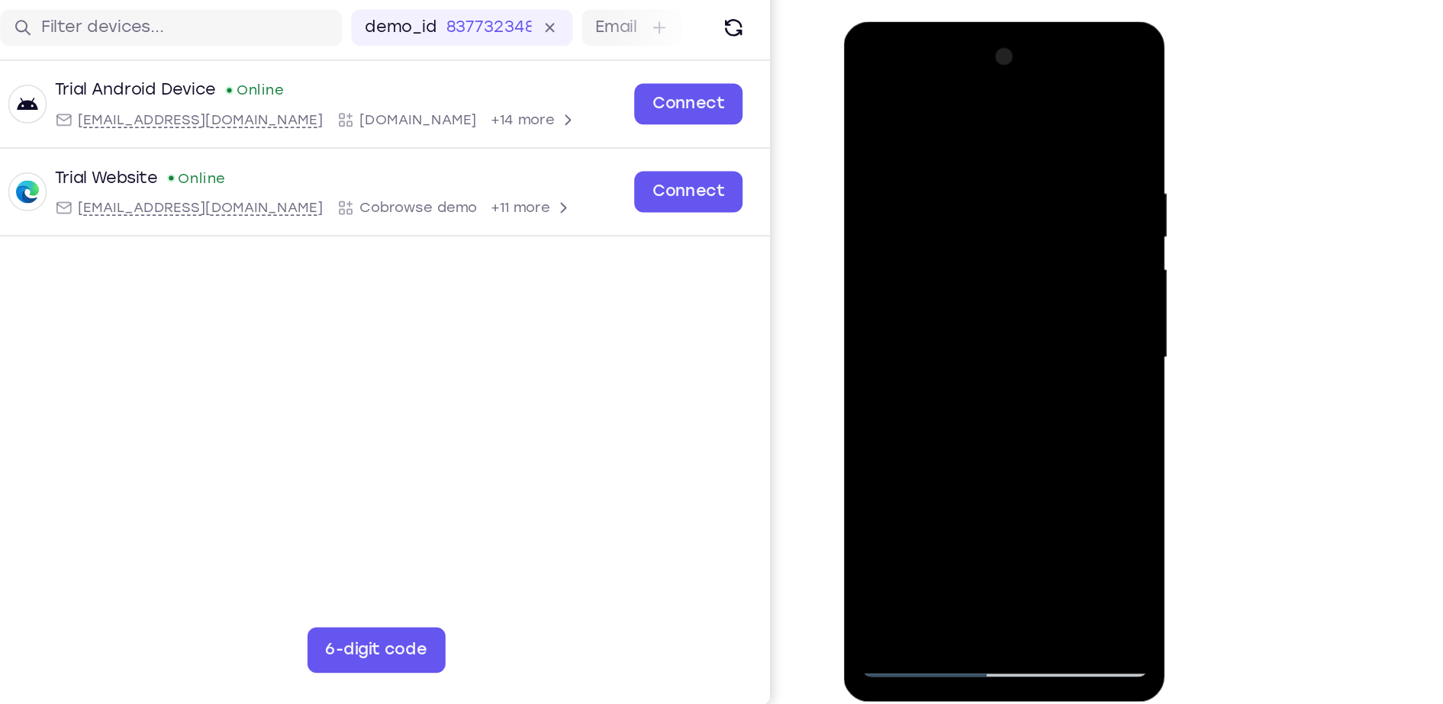
click at [1032, 223] on div at bounding box center [952, 246] width 192 height 427
click at [878, 424] on div at bounding box center [952, 246] width 192 height 427
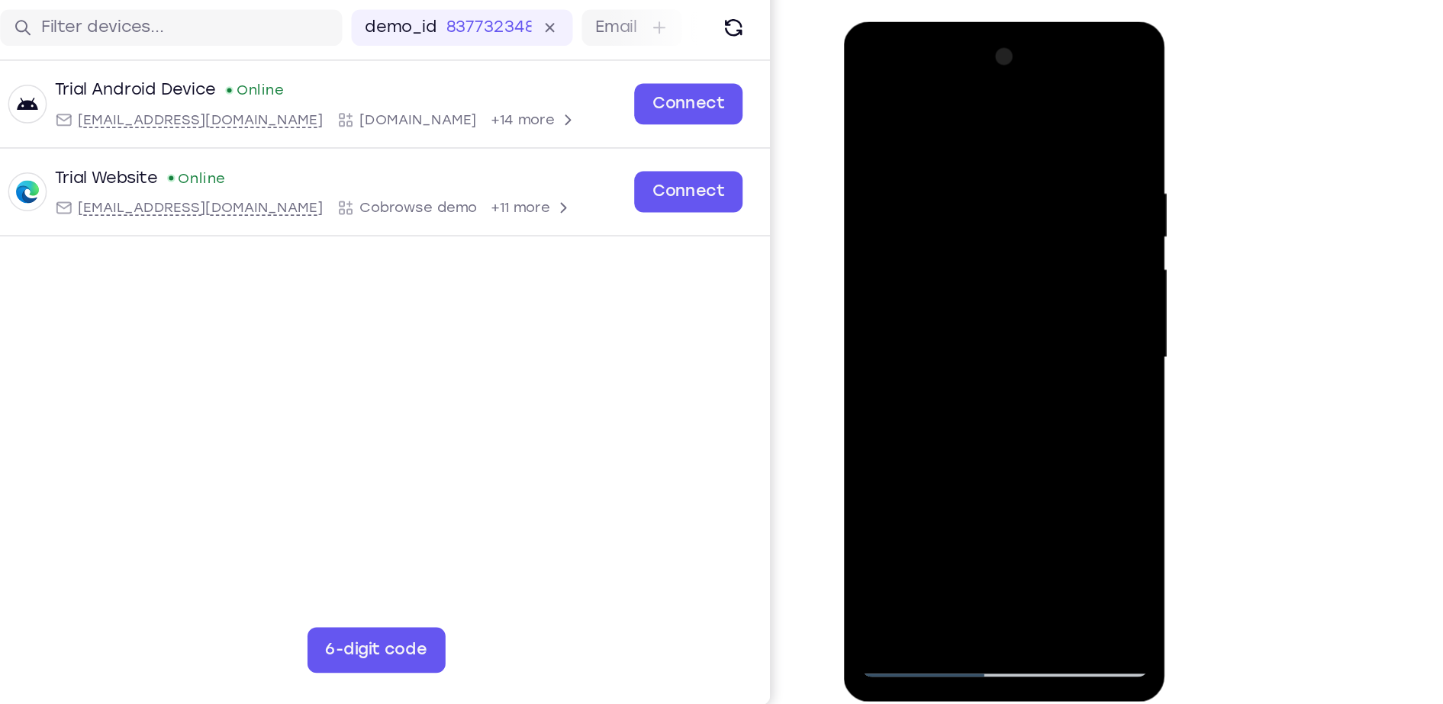
click at [878, 424] on div at bounding box center [952, 246] width 192 height 427
drag, startPoint x: 953, startPoint y: 95, endPoint x: 959, endPoint y: 301, distance: 206.2
click at [959, 301] on div at bounding box center [952, 246] width 192 height 427
click at [1030, 416] on div at bounding box center [952, 246] width 192 height 427
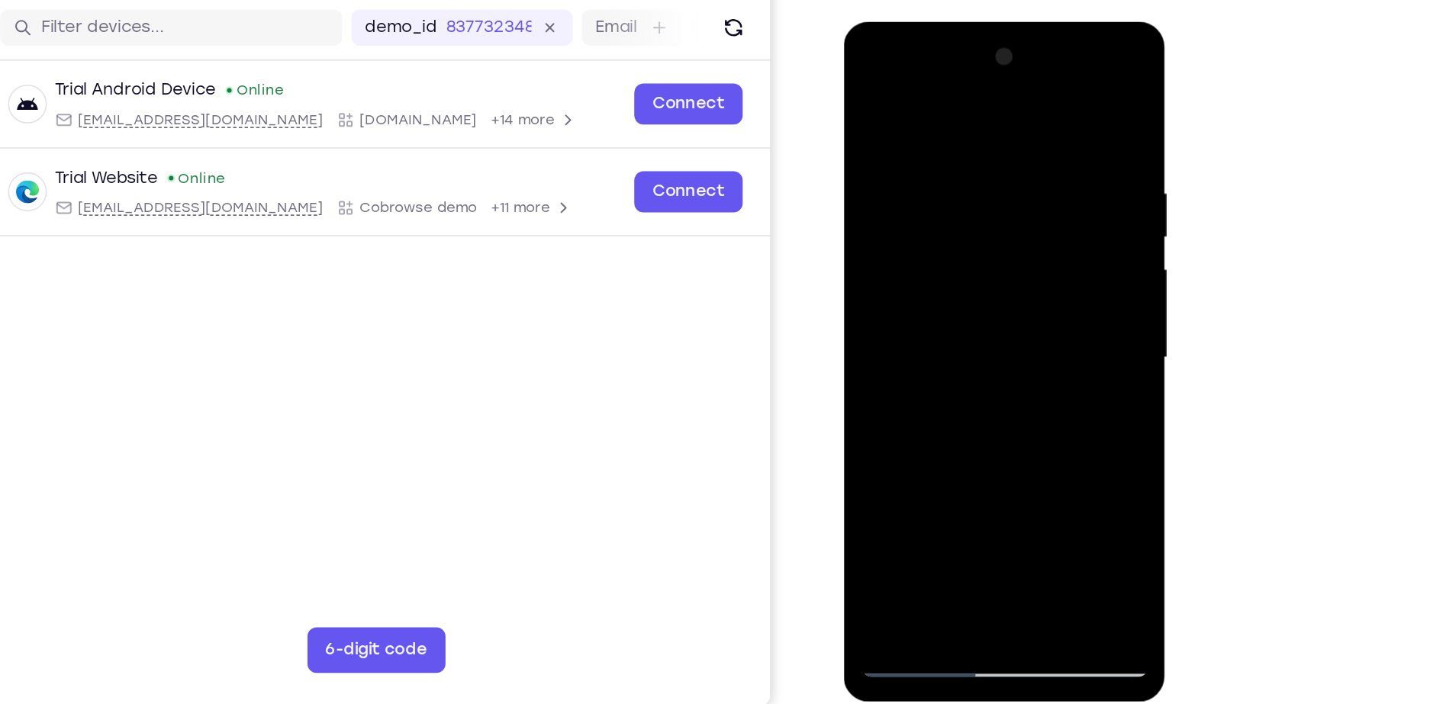
click at [933, 112] on div at bounding box center [952, 246] width 192 height 427
click at [1025, 143] on div at bounding box center [952, 246] width 192 height 427
click at [1017, 169] on div at bounding box center [952, 246] width 192 height 427
click at [1026, 180] on div at bounding box center [952, 246] width 192 height 427
click at [1031, 103] on div at bounding box center [952, 246] width 192 height 427
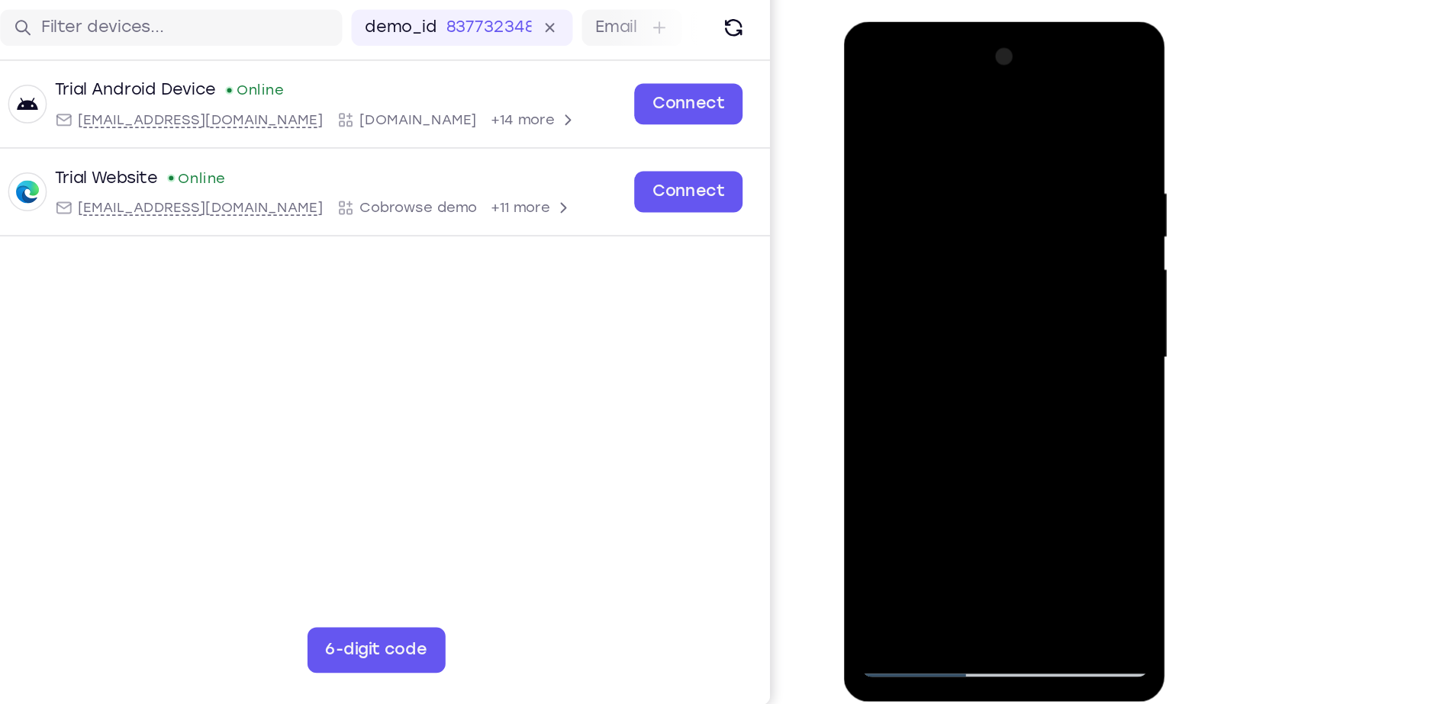
click at [1026, 140] on div at bounding box center [952, 246] width 192 height 427
click at [1024, 186] on div at bounding box center [952, 246] width 192 height 427
click at [1030, 104] on div at bounding box center [952, 246] width 192 height 427
drag, startPoint x: 955, startPoint y: 92, endPoint x: 988, endPoint y: 353, distance: 263.1
click at [988, 353] on div at bounding box center [952, 246] width 192 height 427
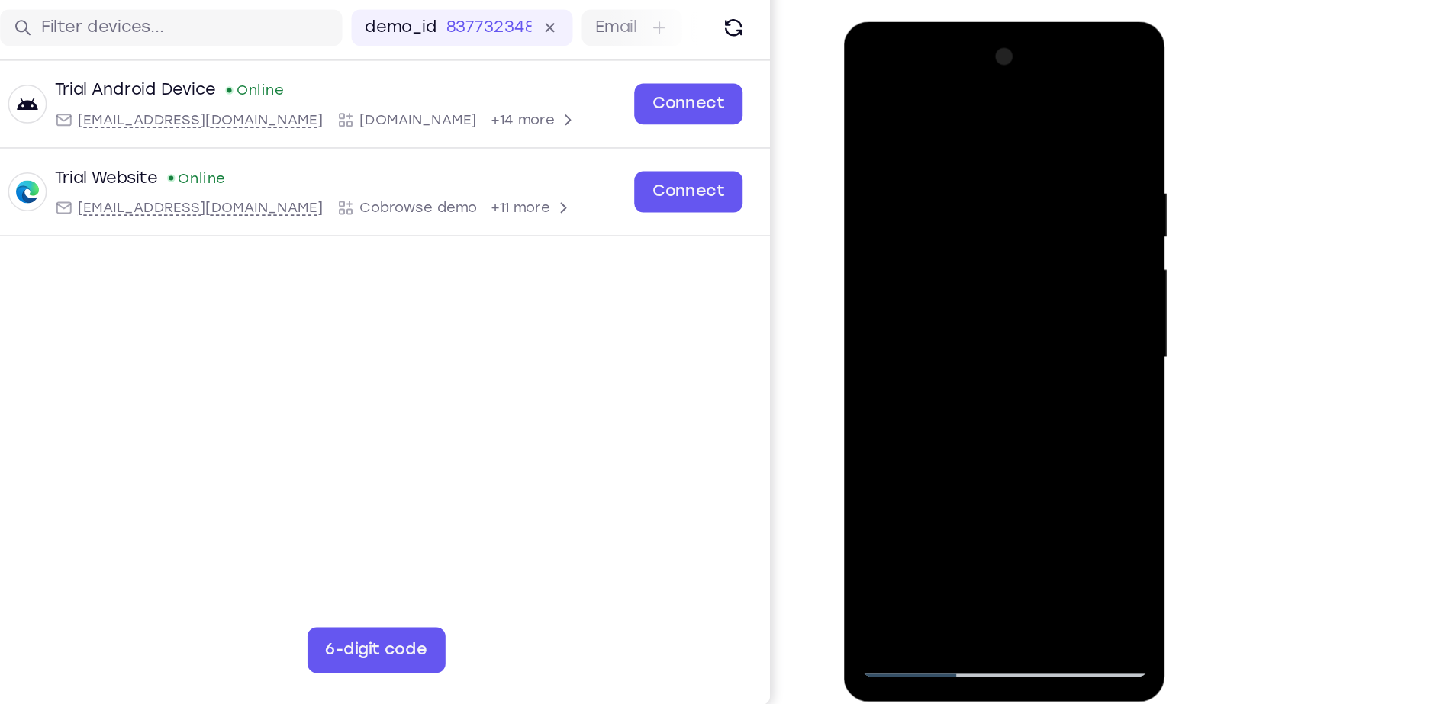
click at [1031, 427] on div at bounding box center [952, 246] width 192 height 427
click at [1038, 301] on div at bounding box center [952, 246] width 192 height 427
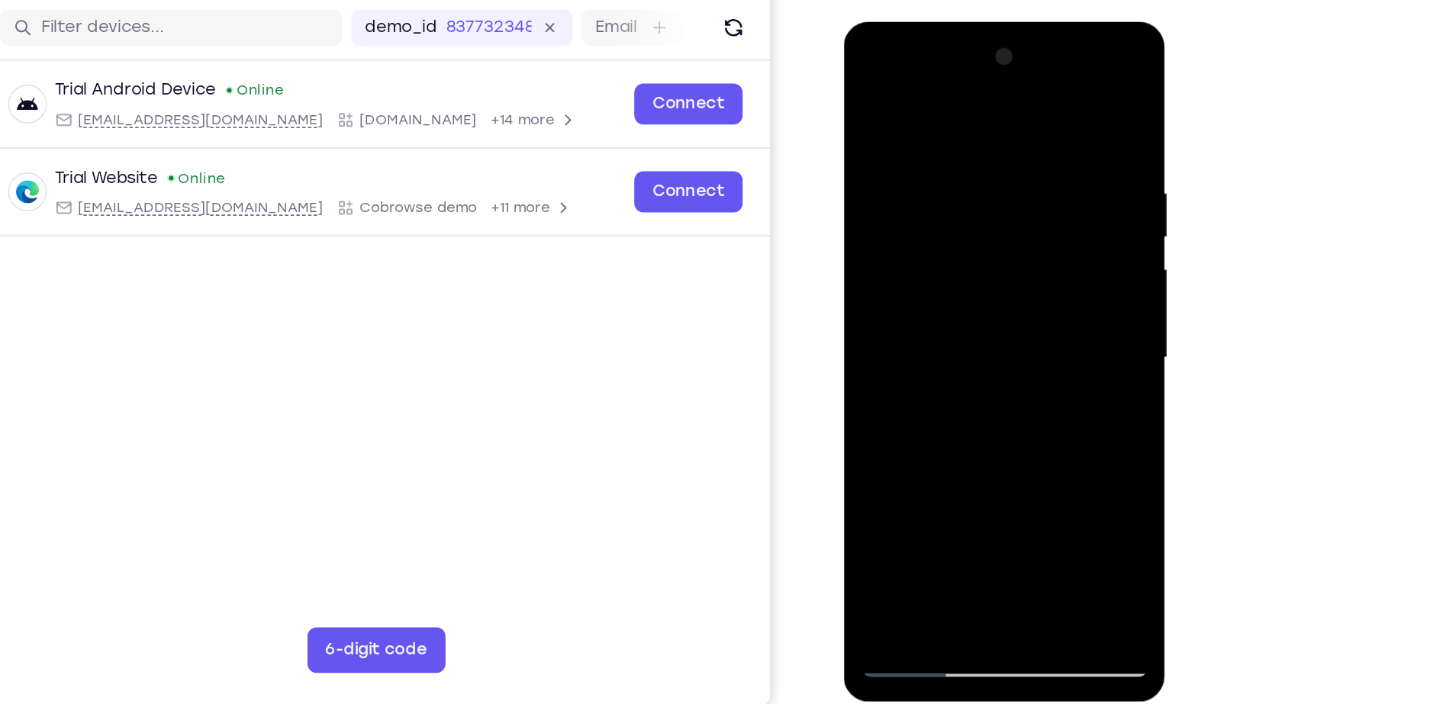
click at [1038, 301] on div at bounding box center [952, 246] width 192 height 427
click at [1037, 298] on div at bounding box center [952, 246] width 192 height 427
drag, startPoint x: 957, startPoint y: 347, endPoint x: 980, endPoint y: 149, distance: 199.8
click at [980, 149] on div at bounding box center [952, 246] width 192 height 427
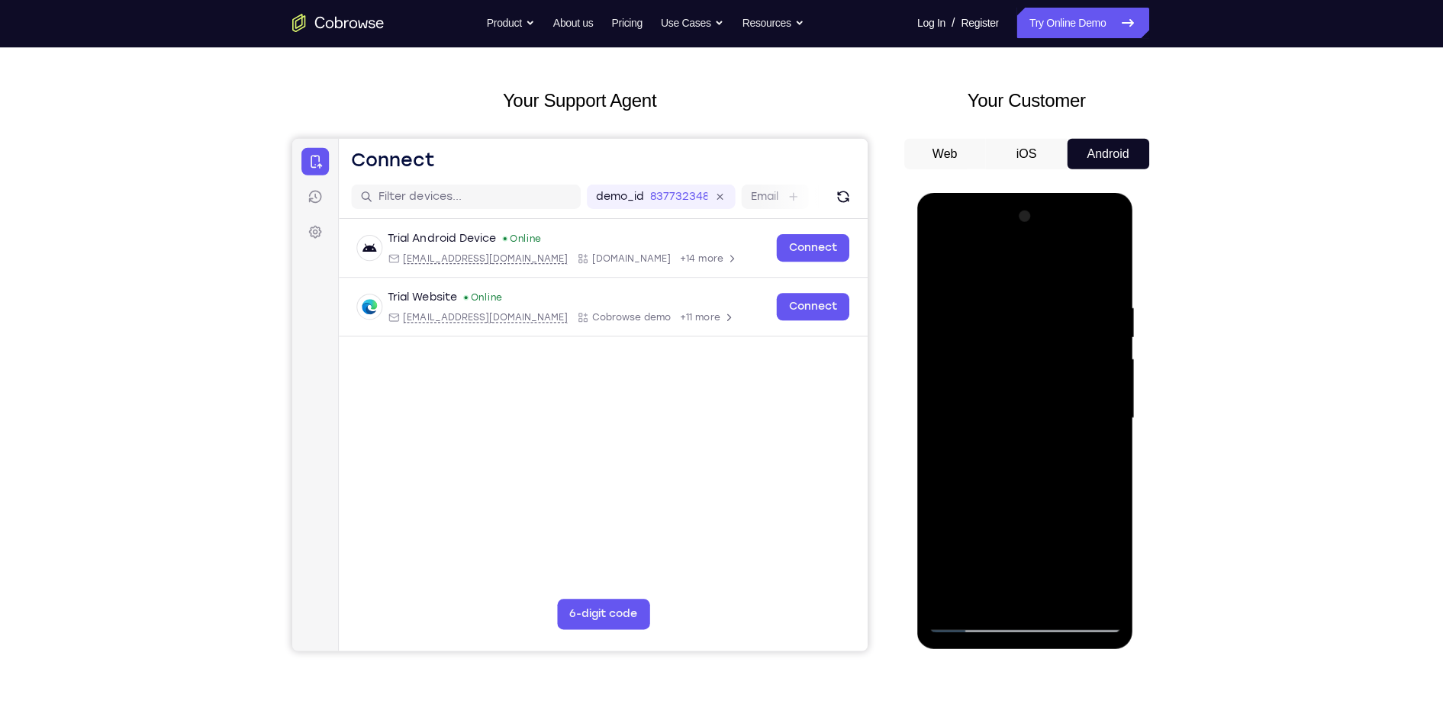
scroll to position [60, 0]
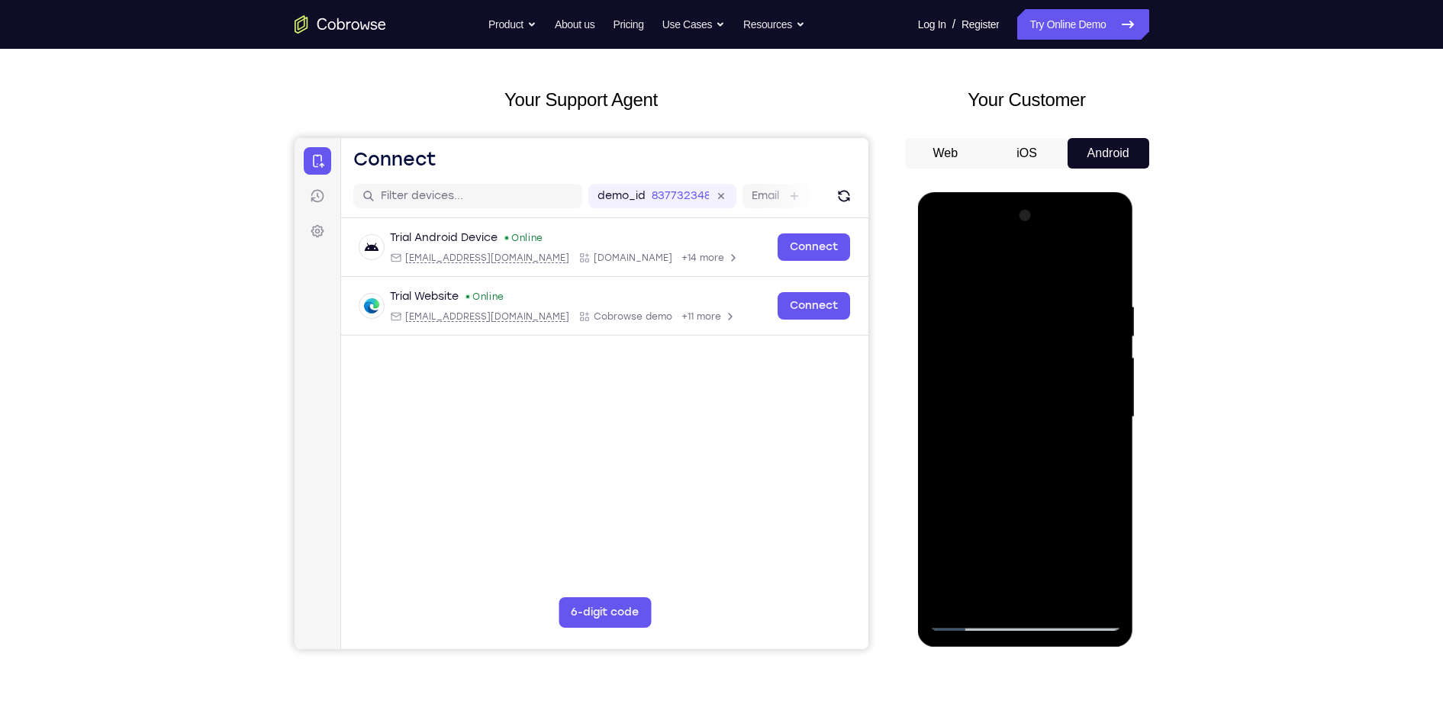
click at [953, 592] on div at bounding box center [1026, 417] width 192 height 427
drag, startPoint x: 1023, startPoint y: 269, endPoint x: 1041, endPoint y: 656, distance: 388.1
click at [1041, 650] on html "Online web based iOS Simulators and Android Emulators. Run iPhone, iPad, Mobile…" at bounding box center [1027, 421] width 218 height 458
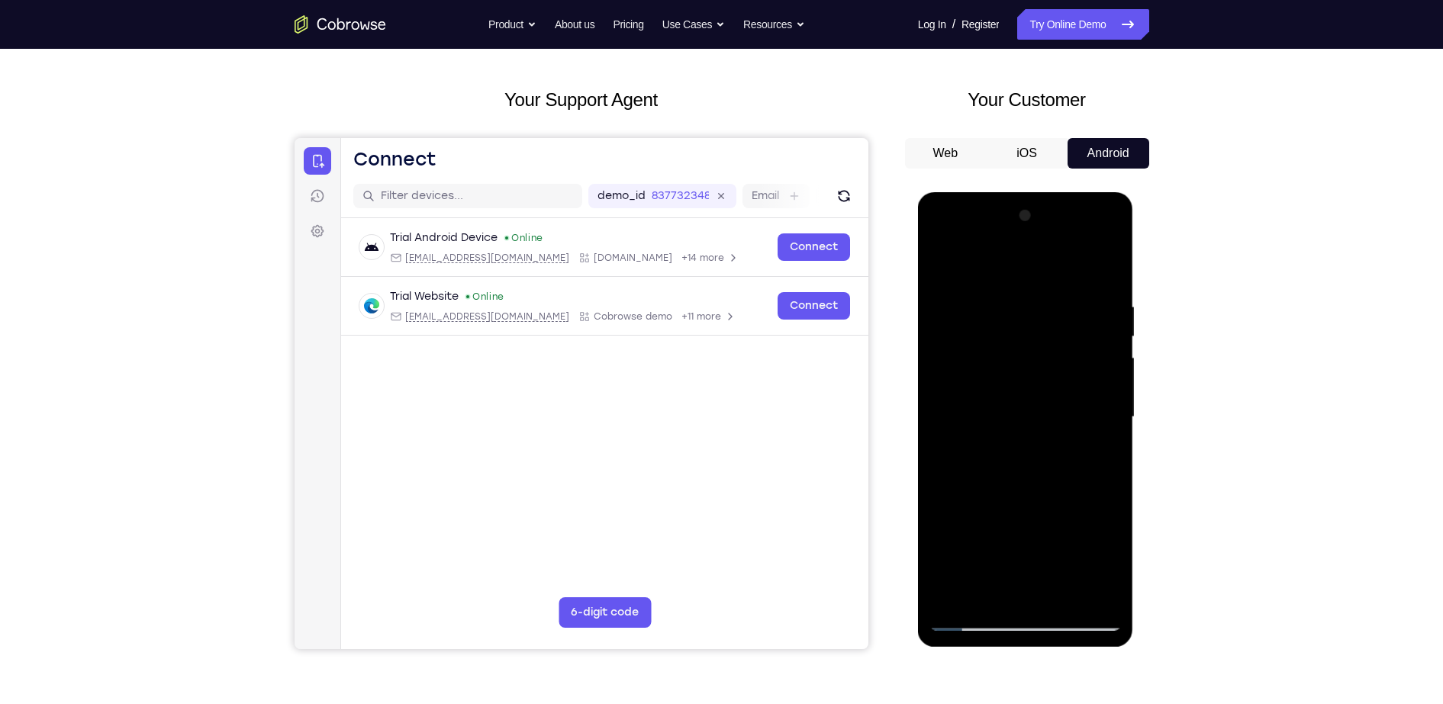
drag, startPoint x: 1028, startPoint y: 273, endPoint x: 1030, endPoint y: 535, distance: 261.8
click at [1030, 535] on div at bounding box center [1026, 417] width 192 height 427
click at [1109, 602] on div at bounding box center [1026, 417] width 192 height 427
click at [991, 302] on div at bounding box center [1026, 417] width 192 height 427
click at [1097, 314] on div at bounding box center [1026, 417] width 192 height 427
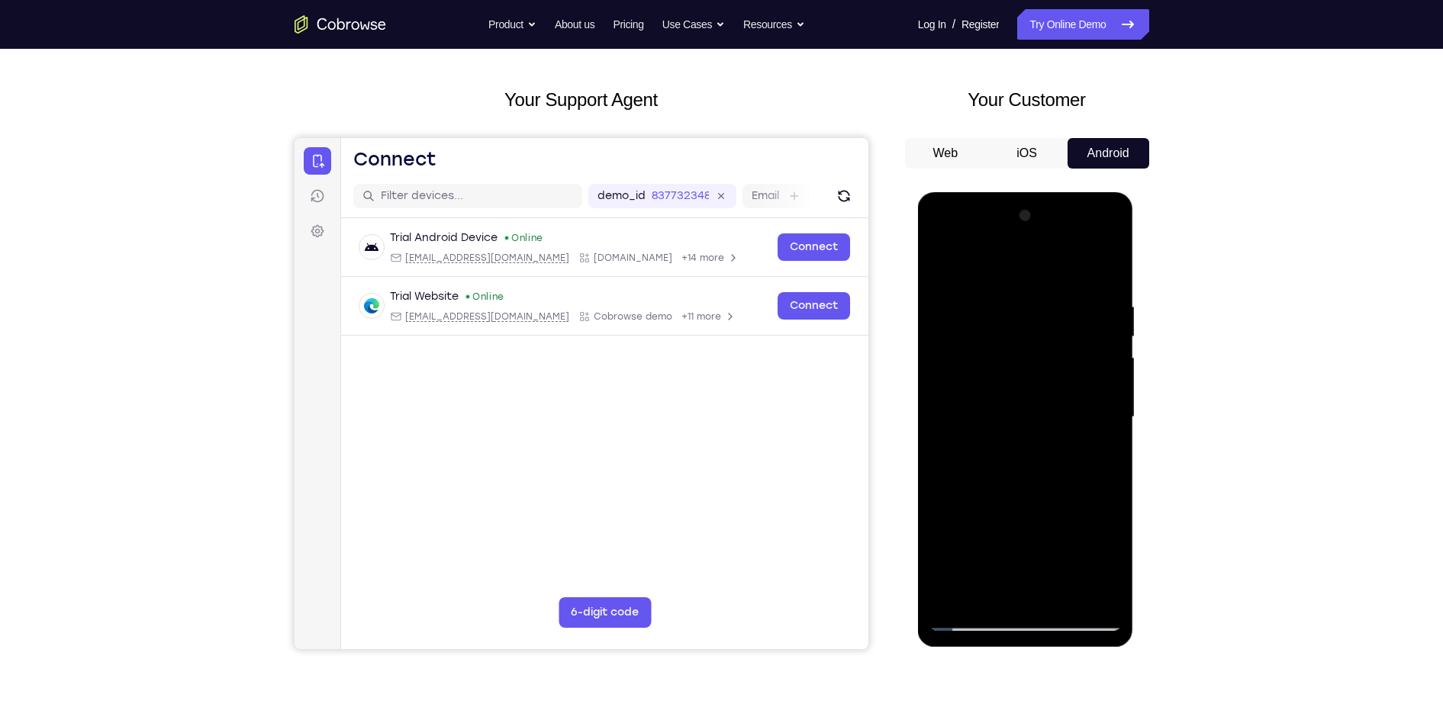
click at [1107, 267] on div at bounding box center [1026, 417] width 192 height 427
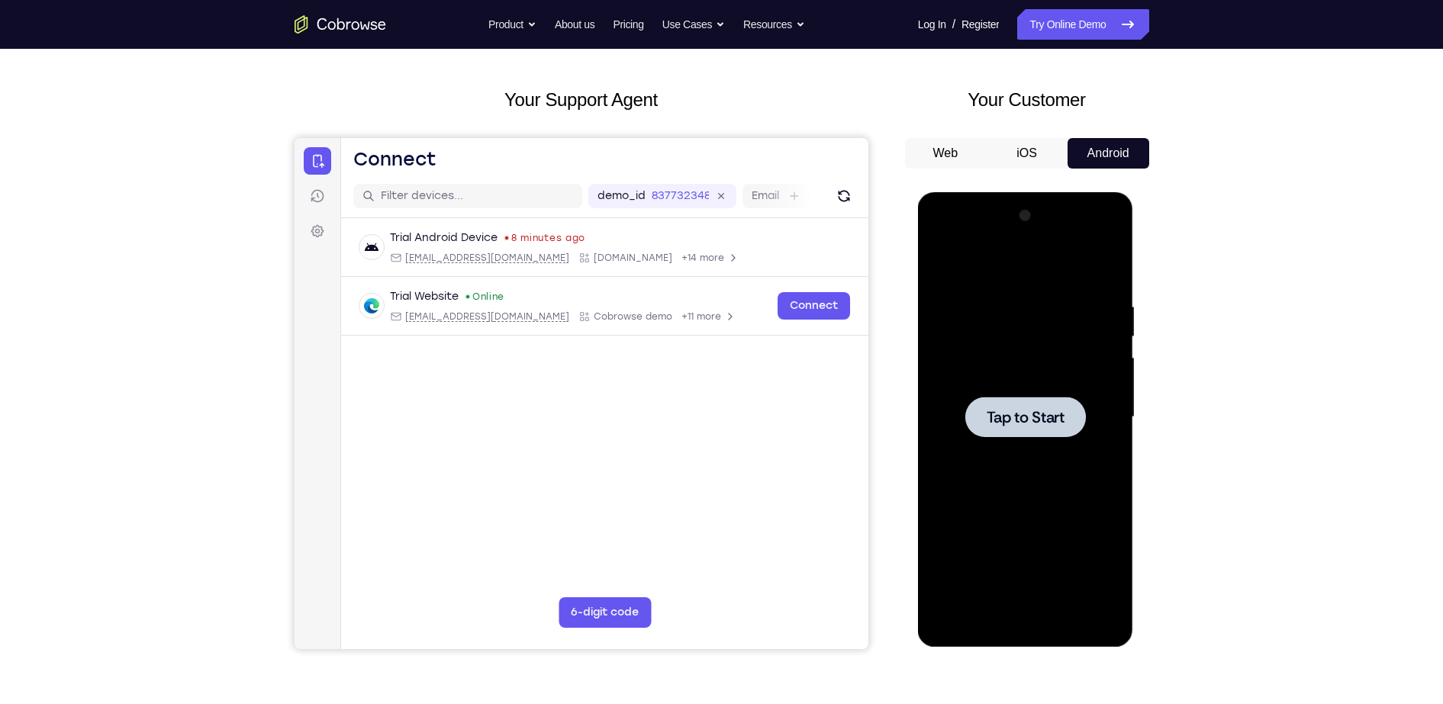
click at [1033, 321] on div at bounding box center [1026, 417] width 192 height 427
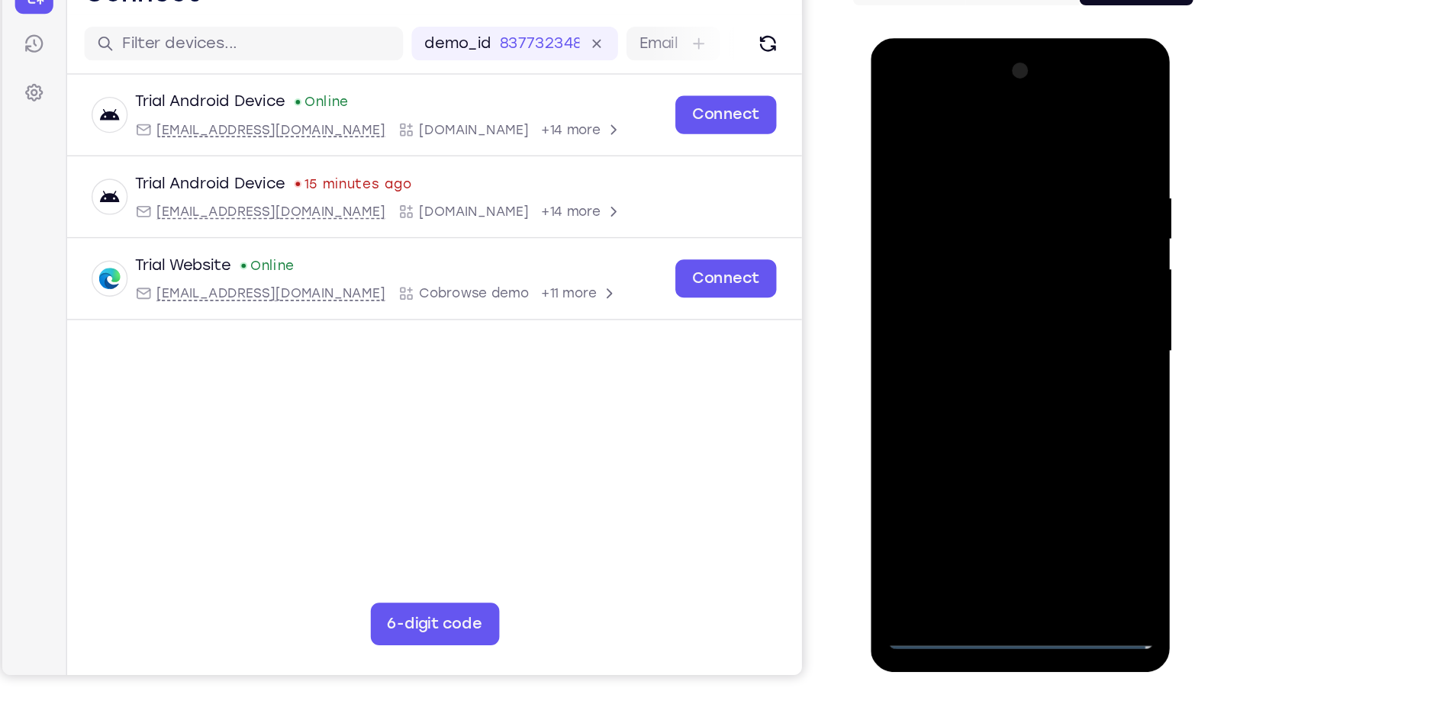
click at [980, 468] on div at bounding box center [978, 263] width 192 height 427
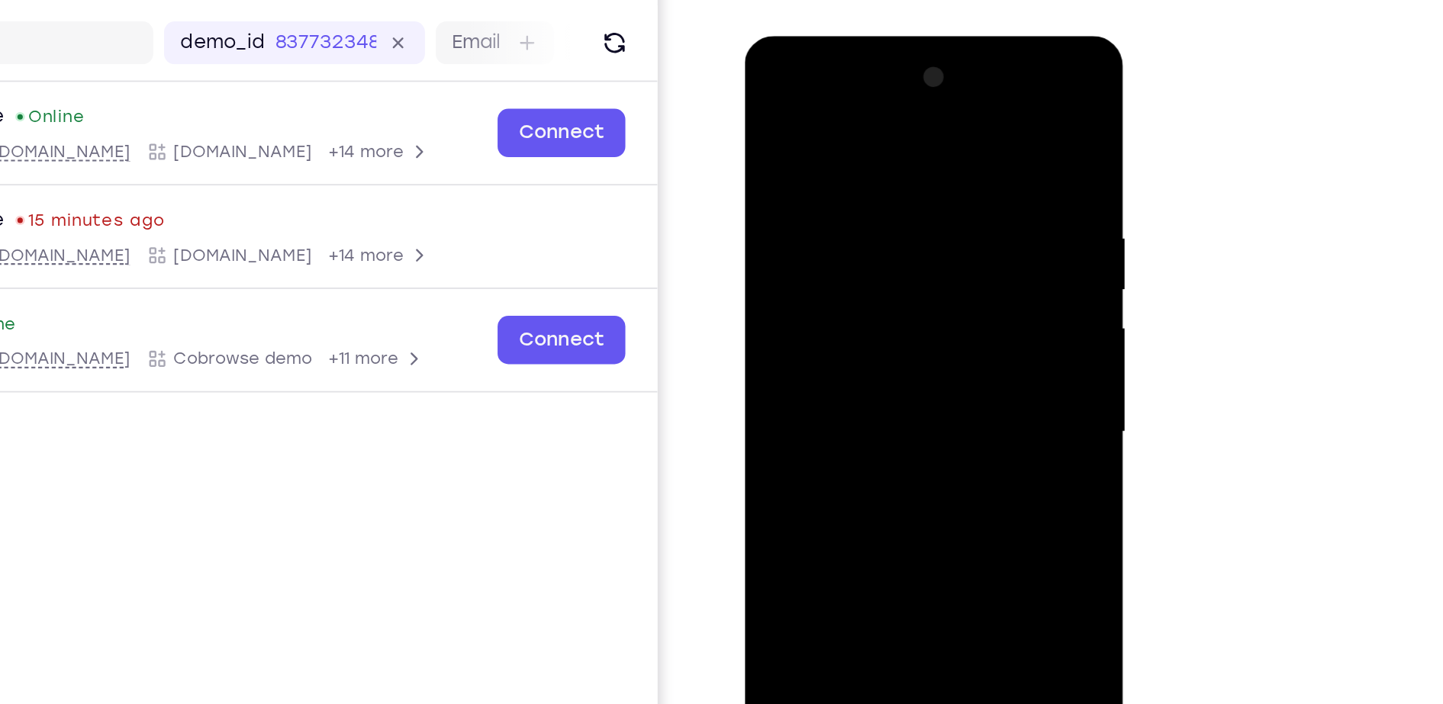
click at [908, 405] on div at bounding box center [852, 260] width 192 height 427
click at [844, 124] on div at bounding box center [852, 260] width 192 height 427
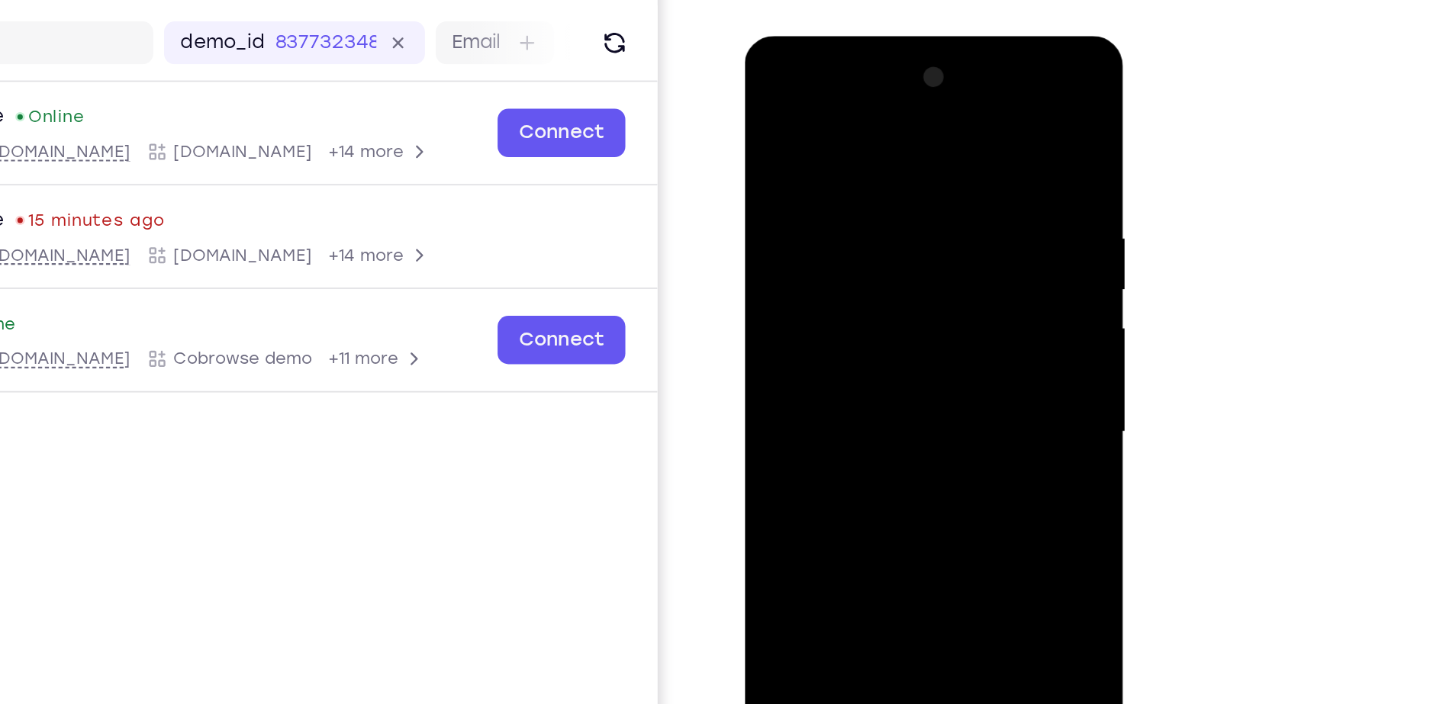
click at [908, 261] on div at bounding box center [852, 260] width 192 height 427
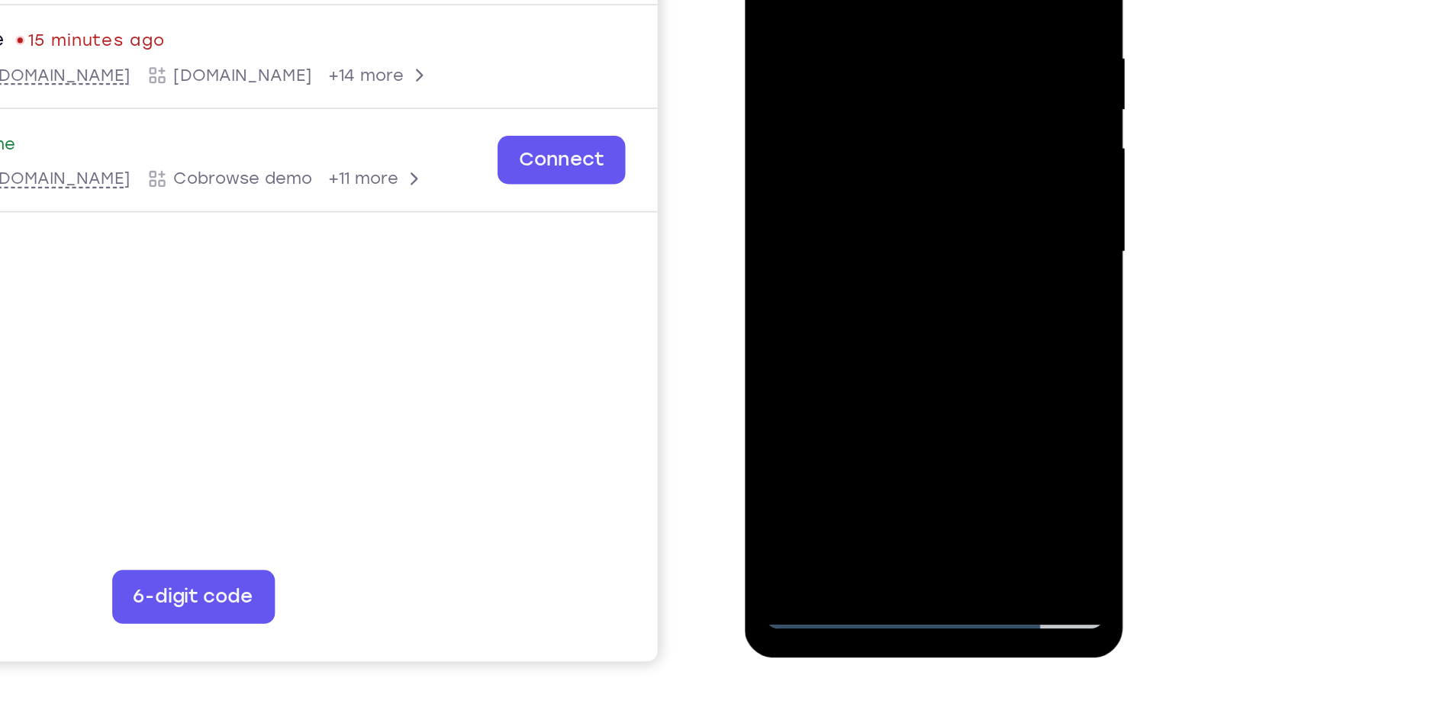
click at [874, 266] on div at bounding box center [852, 81] width 192 height 427
click at [871, 69] on div at bounding box center [852, 81] width 192 height 427
click at [850, 51] on div at bounding box center [852, 81] width 192 height 427
click at [837, 89] on div at bounding box center [852, 81] width 192 height 427
click at [825, 131] on div at bounding box center [852, 81] width 192 height 427
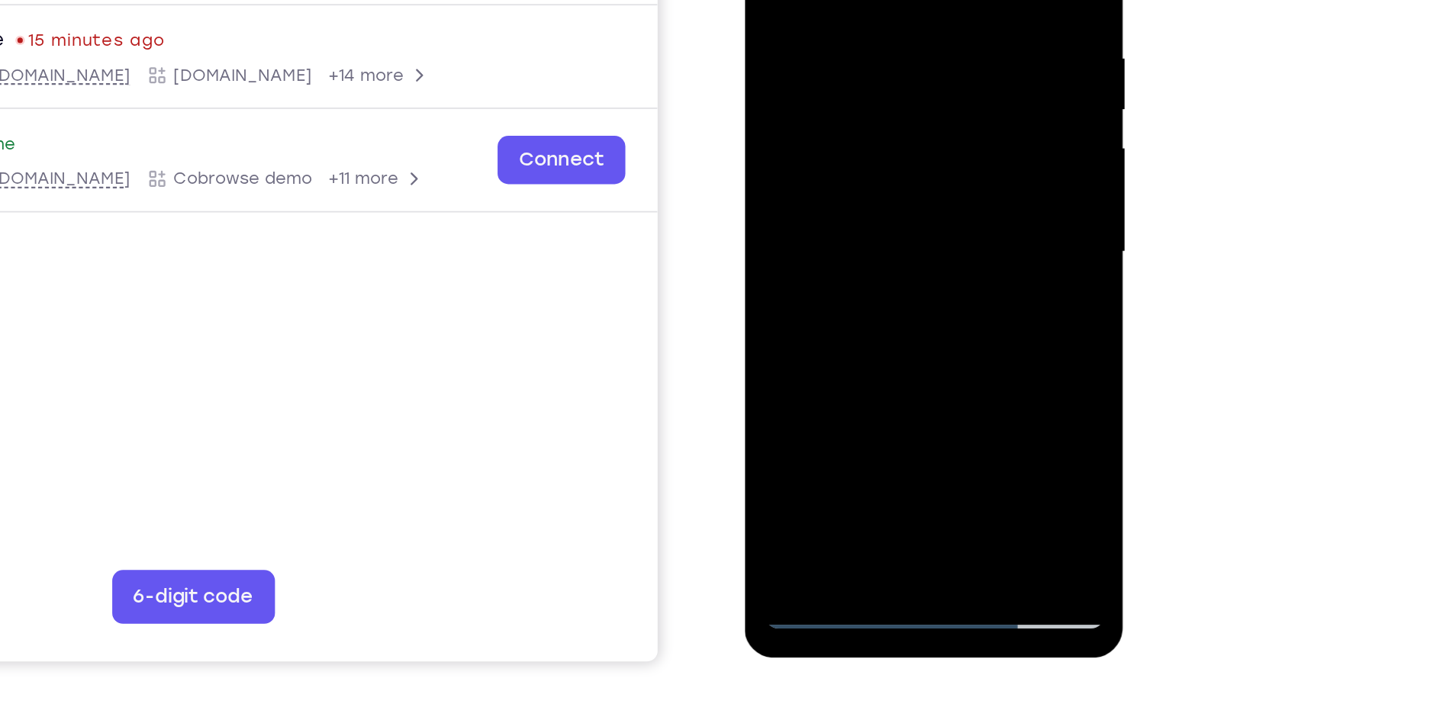
click at [825, 131] on div at bounding box center [852, 81] width 192 height 427
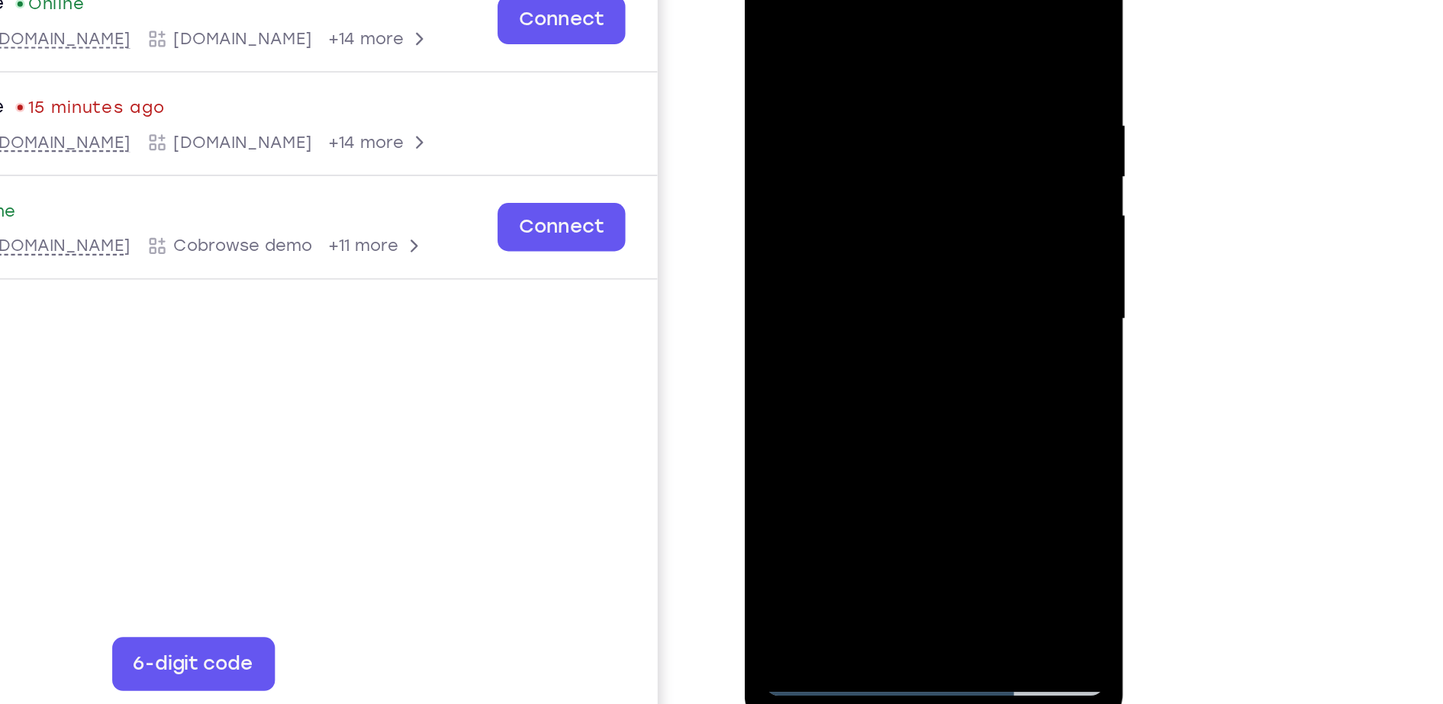
click at [823, 183] on div at bounding box center [852, 148] width 192 height 427
click at [816, 201] on div at bounding box center [852, 148] width 192 height 427
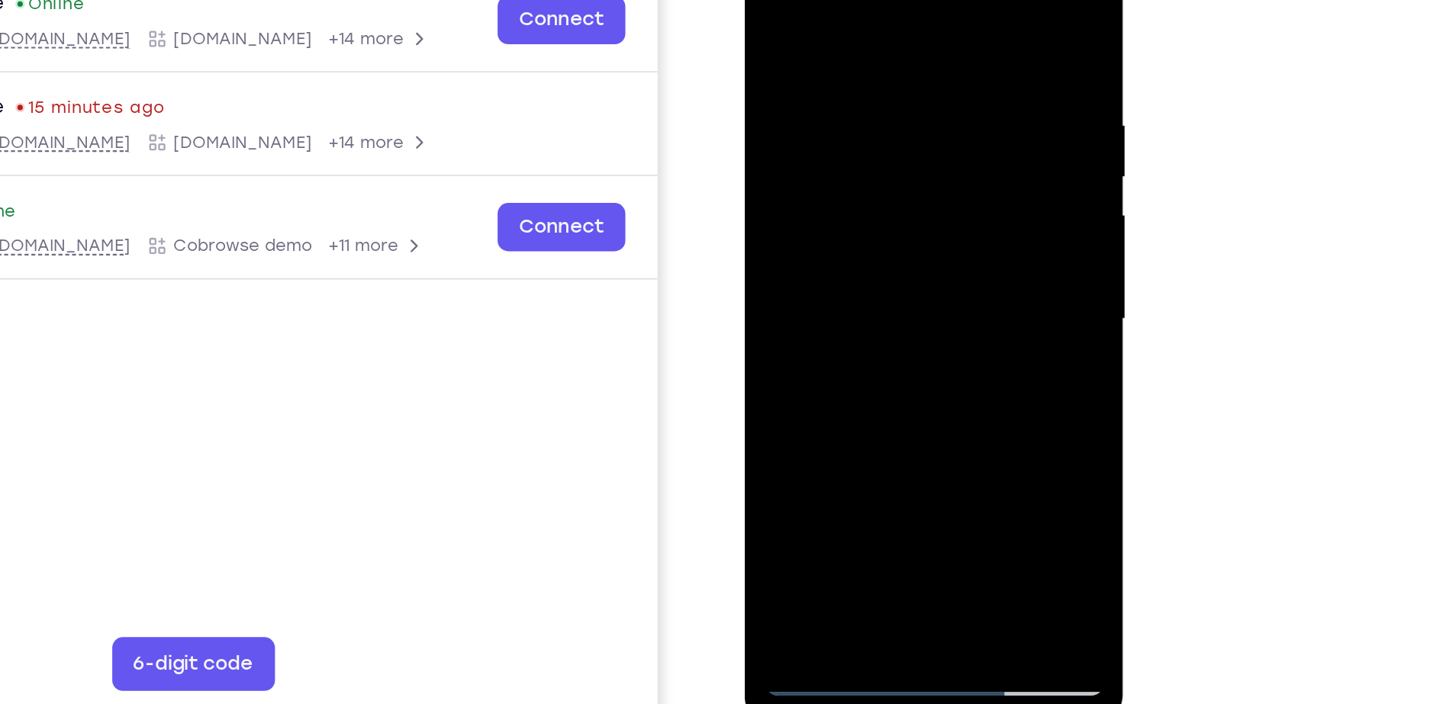
click at [816, 201] on div at bounding box center [852, 148] width 192 height 427
click at [872, 224] on div at bounding box center [852, 148] width 192 height 427
click at [935, 1] on div at bounding box center [852, 148] width 192 height 427
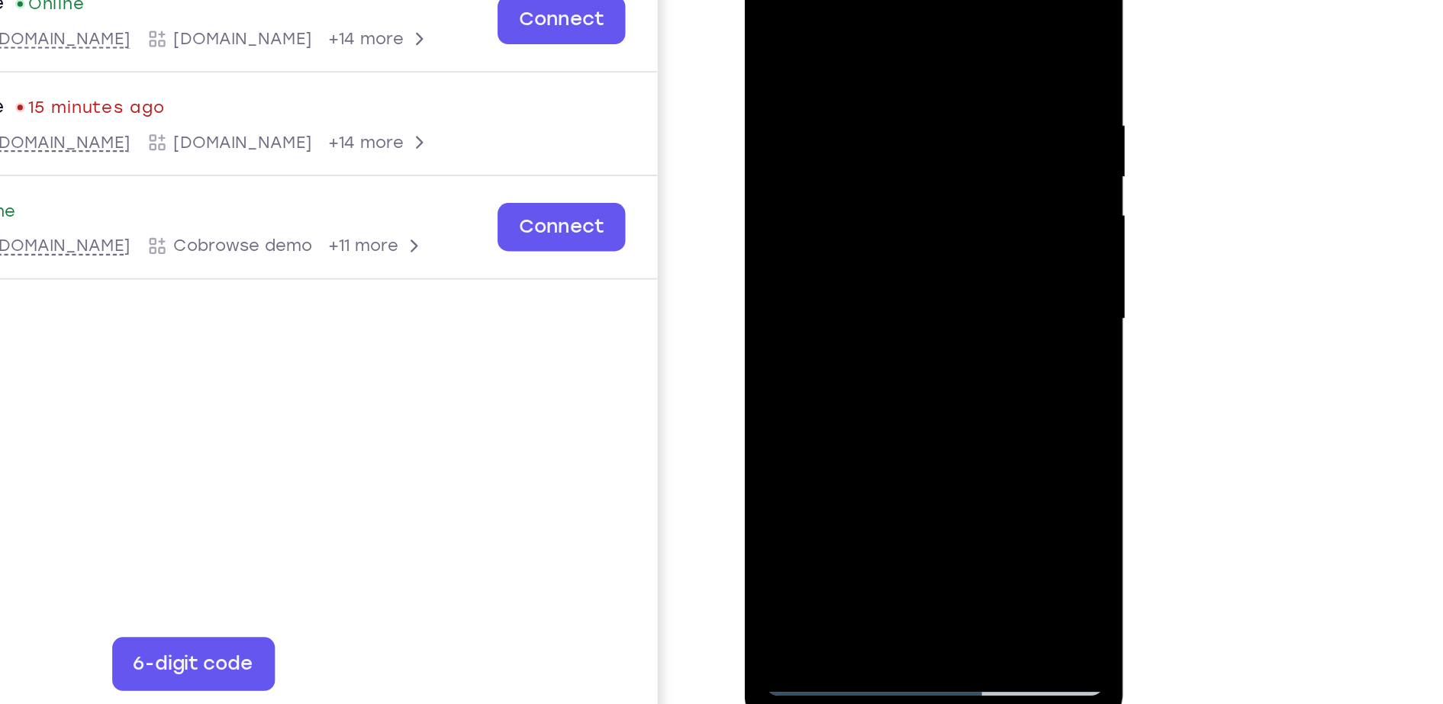
click at [770, 0] on div at bounding box center [852, 148] width 192 height 427
click at [879, 68] on div at bounding box center [852, 148] width 192 height 427
click at [771, 315] on div at bounding box center [852, 148] width 192 height 427
drag, startPoint x: 882, startPoint y: 265, endPoint x: 876, endPoint y: 142, distance: 123.0
click at [876, 142] on div at bounding box center [852, 148] width 192 height 427
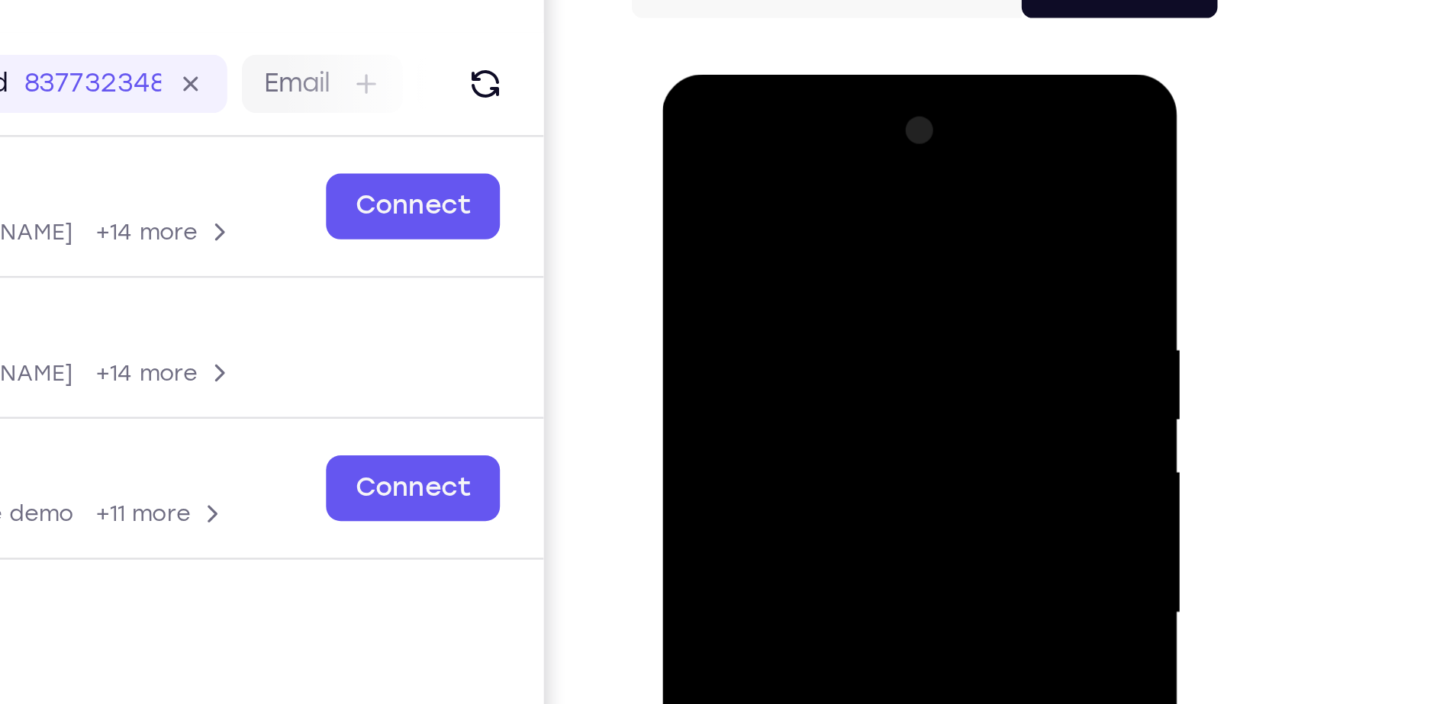
click at [690, 145] on div at bounding box center [770, 299] width 192 height 427
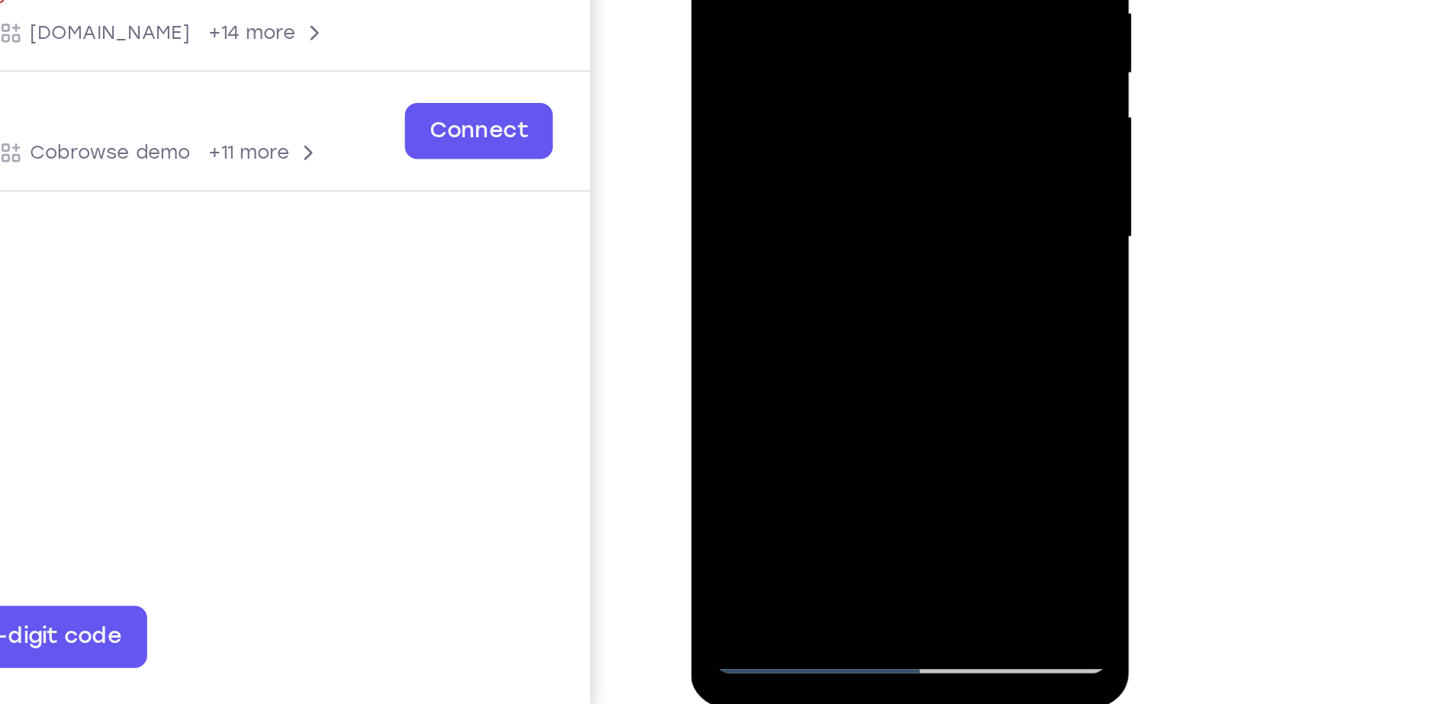
click at [761, 176] on div at bounding box center [799, 4] width 192 height 427
click at [880, 149] on div at bounding box center [799, 4] width 192 height 427
click at [878, 40] on div at bounding box center [799, 4] width 192 height 427
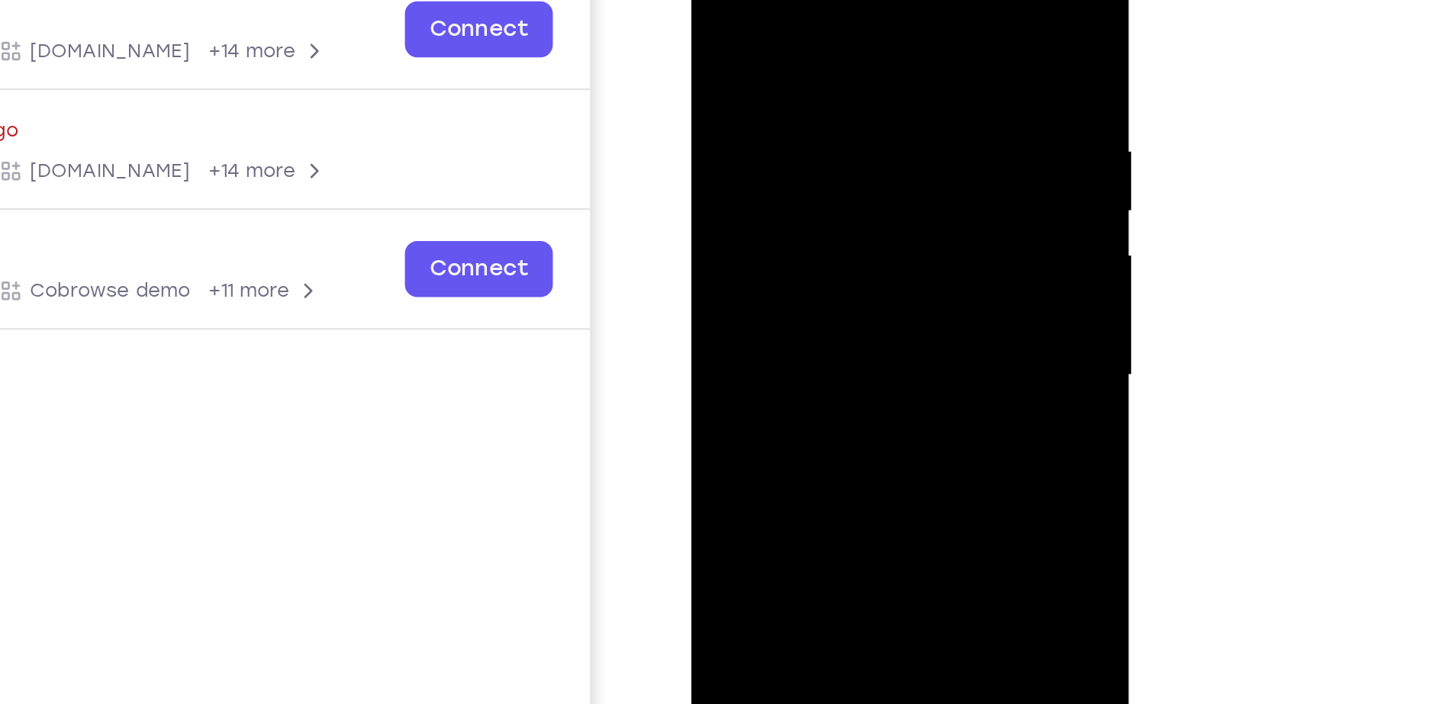
click at [722, 0] on div at bounding box center [799, 142] width 192 height 427
click at [754, 137] on div at bounding box center [799, 142] width 192 height 427
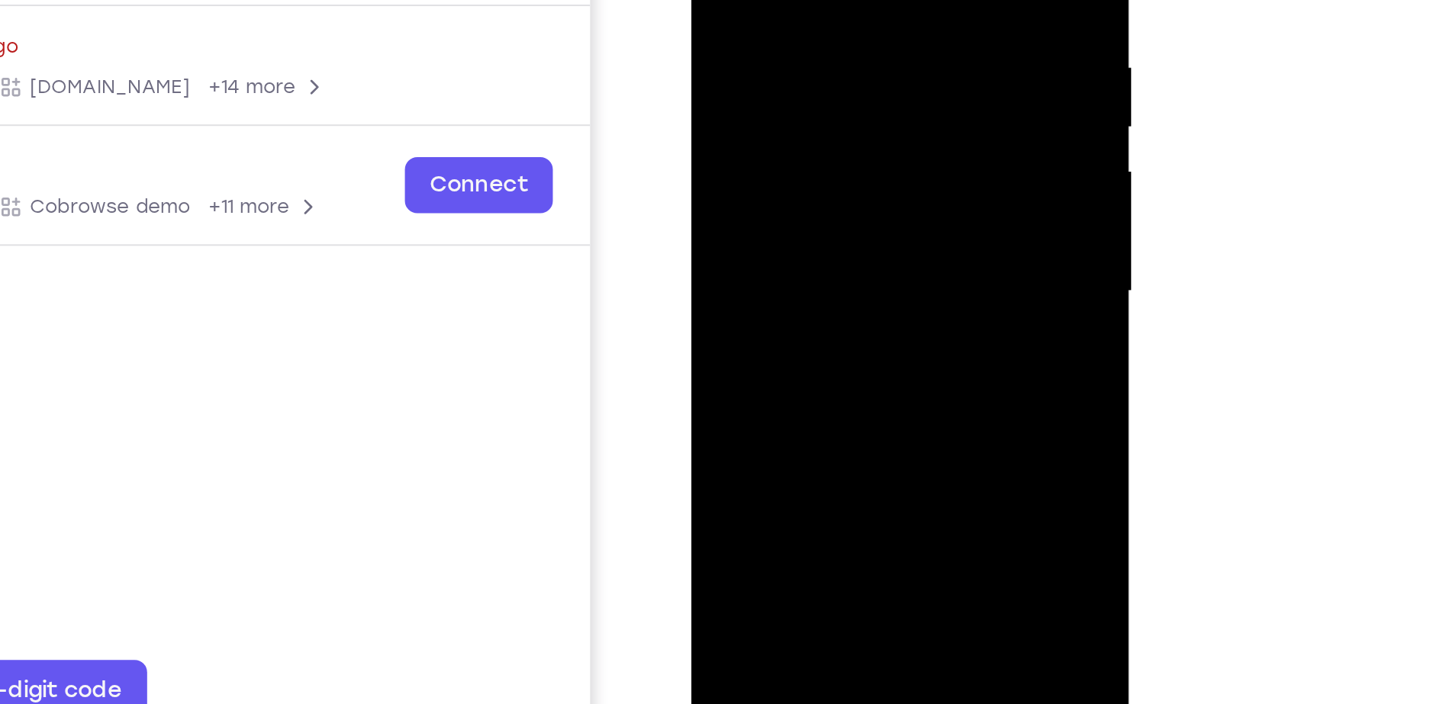
click at [774, 229] on div at bounding box center [799, 58] width 192 height 427
click at [879, 94] on div at bounding box center [799, 58] width 192 height 427
click at [829, 24] on div at bounding box center [799, 58] width 192 height 427
click at [851, 156] on div at bounding box center [799, 58] width 192 height 427
click at [763, 137] on div at bounding box center [799, 58] width 192 height 427
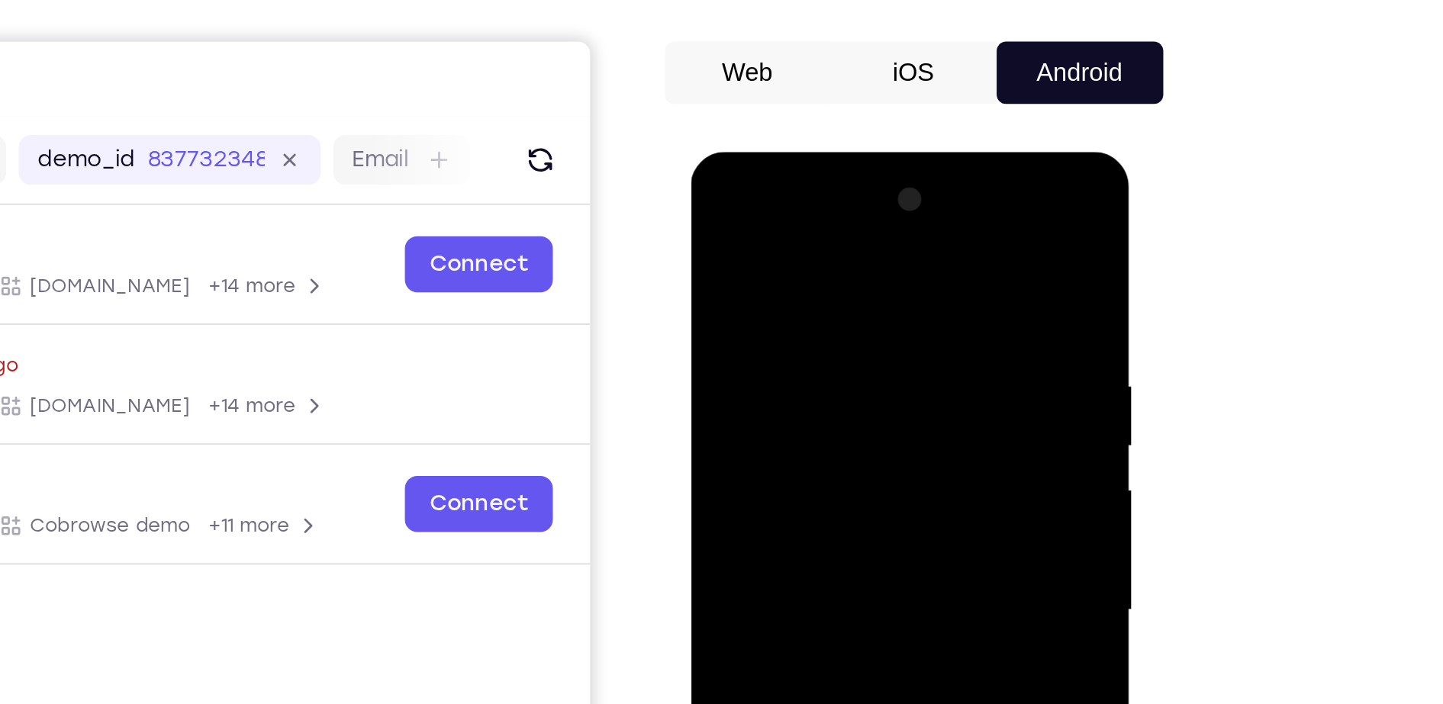
click at [717, 225] on div at bounding box center [799, 377] width 192 height 427
drag, startPoint x: 781, startPoint y: 254, endPoint x: 786, endPoint y: 327, distance: 73.5
click at [786, 327] on div at bounding box center [799, 377] width 192 height 427
click at [833, 264] on div at bounding box center [799, 377] width 192 height 427
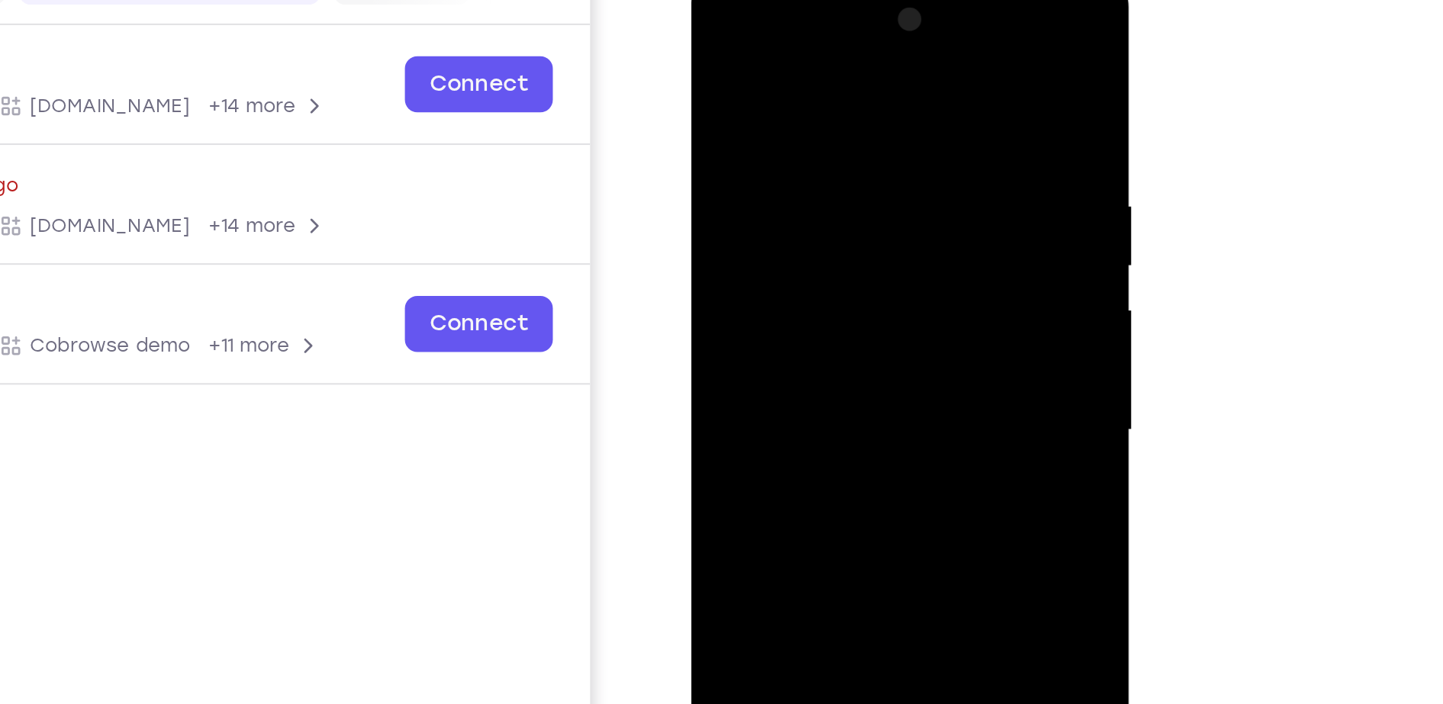
click at [869, 222] on div at bounding box center [799, 197] width 192 height 427
click at [885, 218] on div at bounding box center [799, 197] width 192 height 427
drag, startPoint x: 885, startPoint y: 218, endPoint x: 644, endPoint y: 230, distance: 240.7
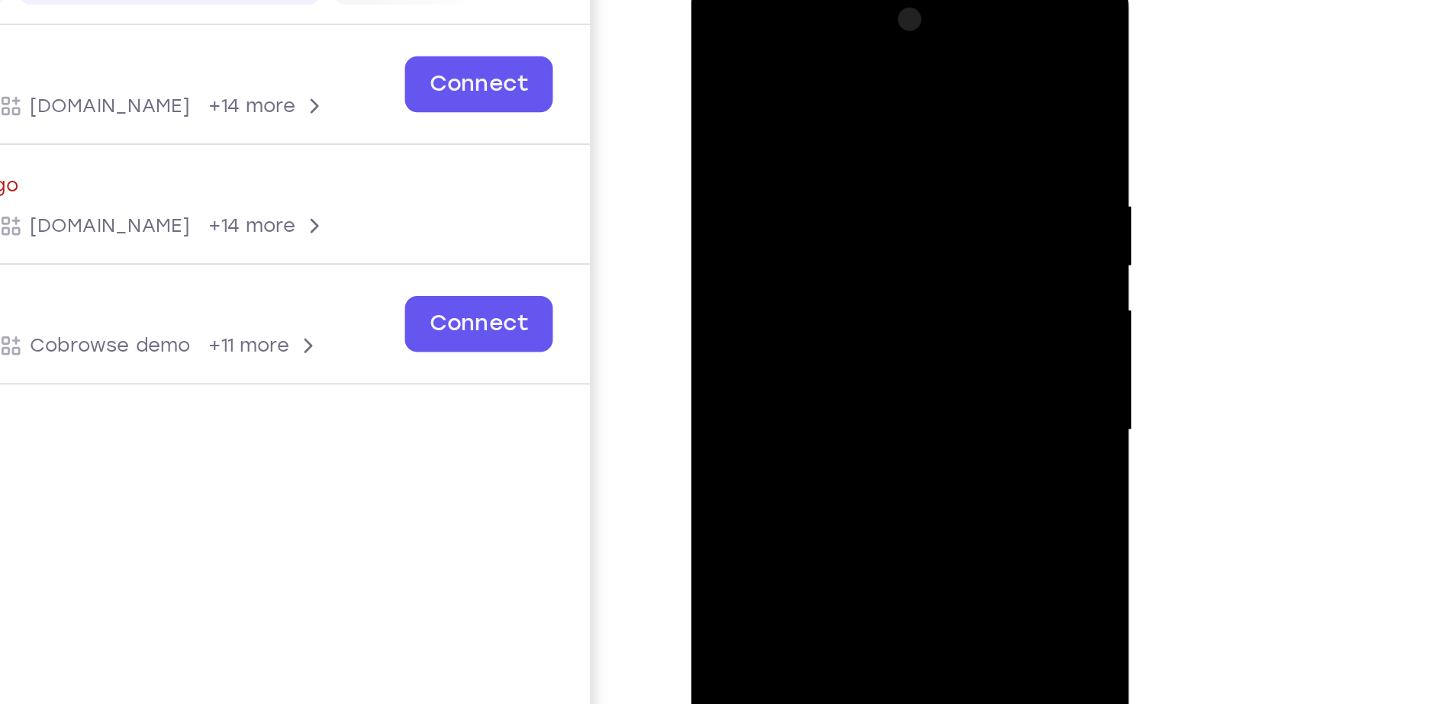
click at [691, 230] on html "Online web based iOS Simulators and Android Emulators. Run iPhone, iPad, Mobile…" at bounding box center [800, 202] width 218 height 458
click at [878, 48] on div at bounding box center [799, 197] width 192 height 427
click at [888, 17] on div at bounding box center [799, 197] width 192 height 427
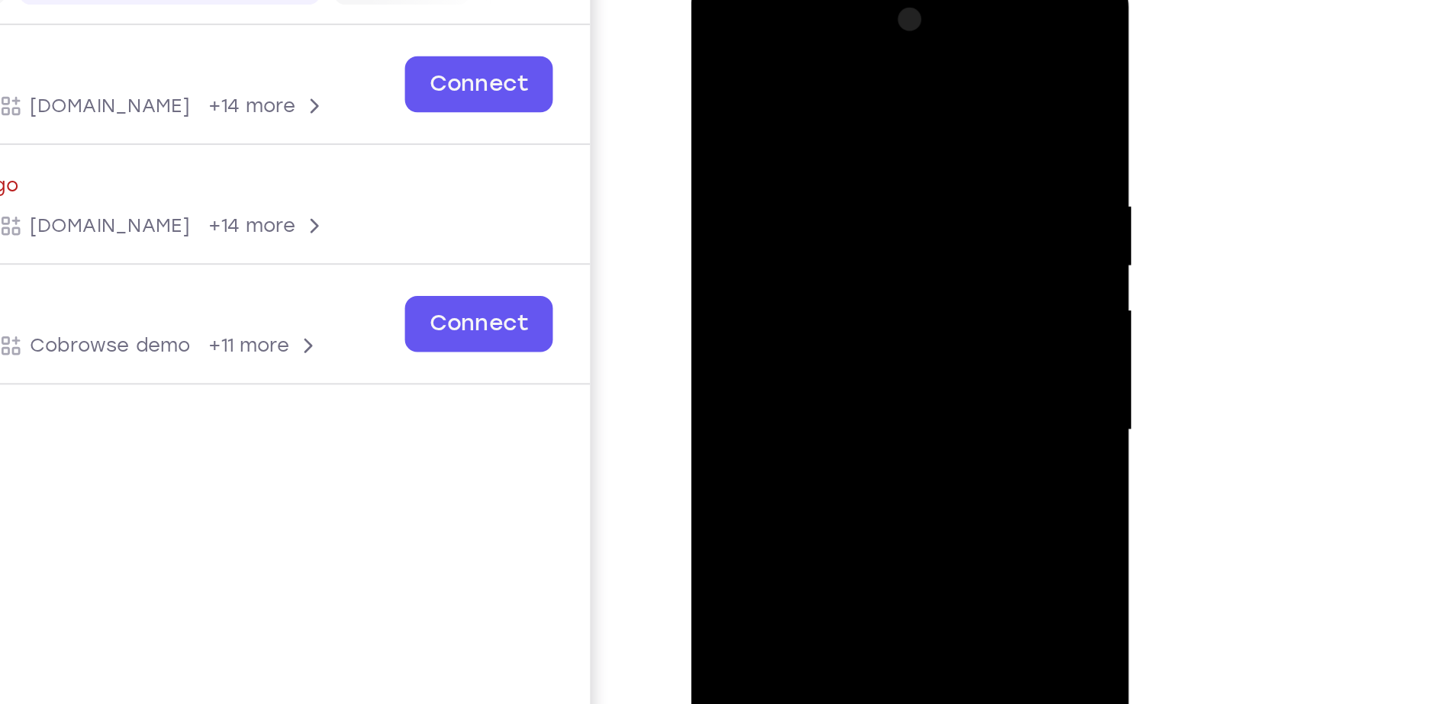
drag, startPoint x: 875, startPoint y: 82, endPoint x: 760, endPoint y: 74, distance: 115.5
click at [760, 74] on div at bounding box center [799, 197] width 192 height 427
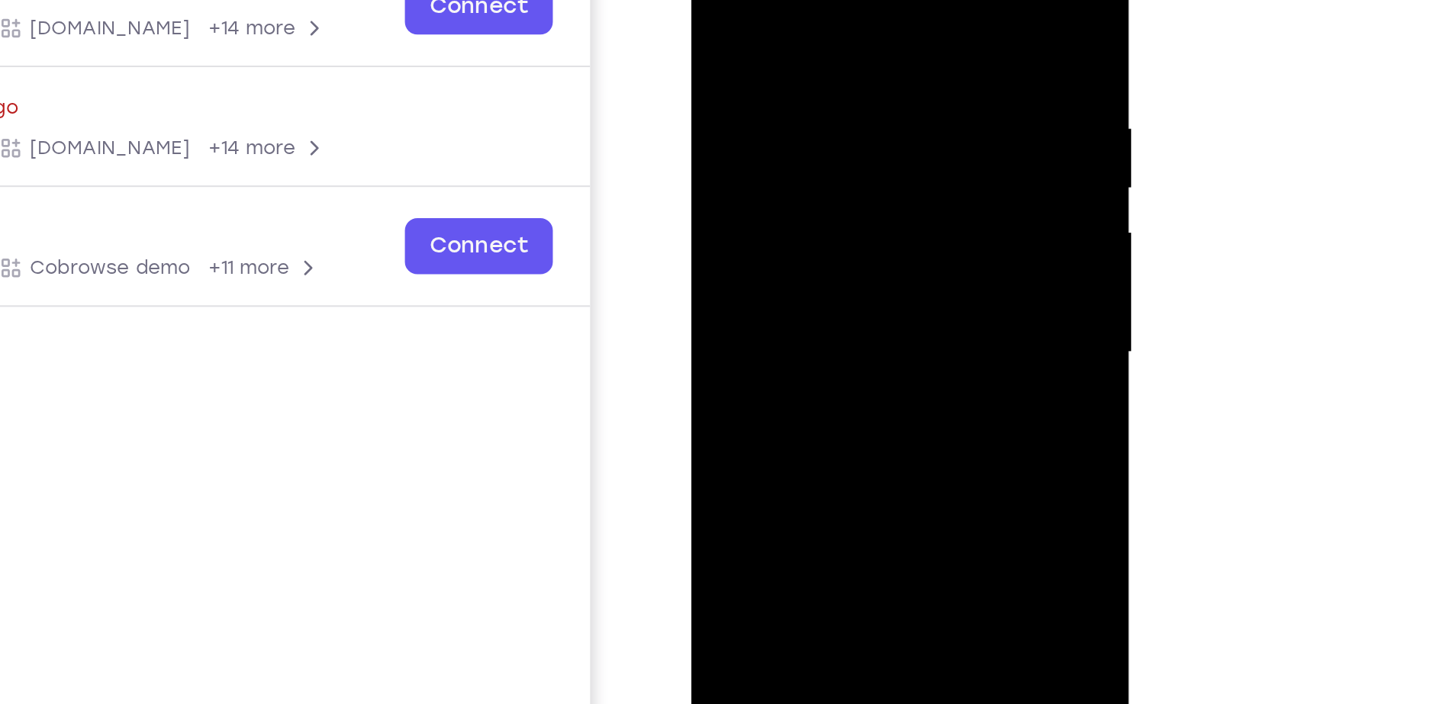
drag, startPoint x: 784, startPoint y: 208, endPoint x: 784, endPoint y: 124, distance: 84.0
click at [784, 124] on div at bounding box center [799, 119] width 192 height 427
click at [713, 244] on div at bounding box center [799, 119] width 192 height 427
drag, startPoint x: 798, startPoint y: 118, endPoint x: 807, endPoint y: 291, distance: 172.8
click at [807, 291] on div at bounding box center [799, 119] width 192 height 427
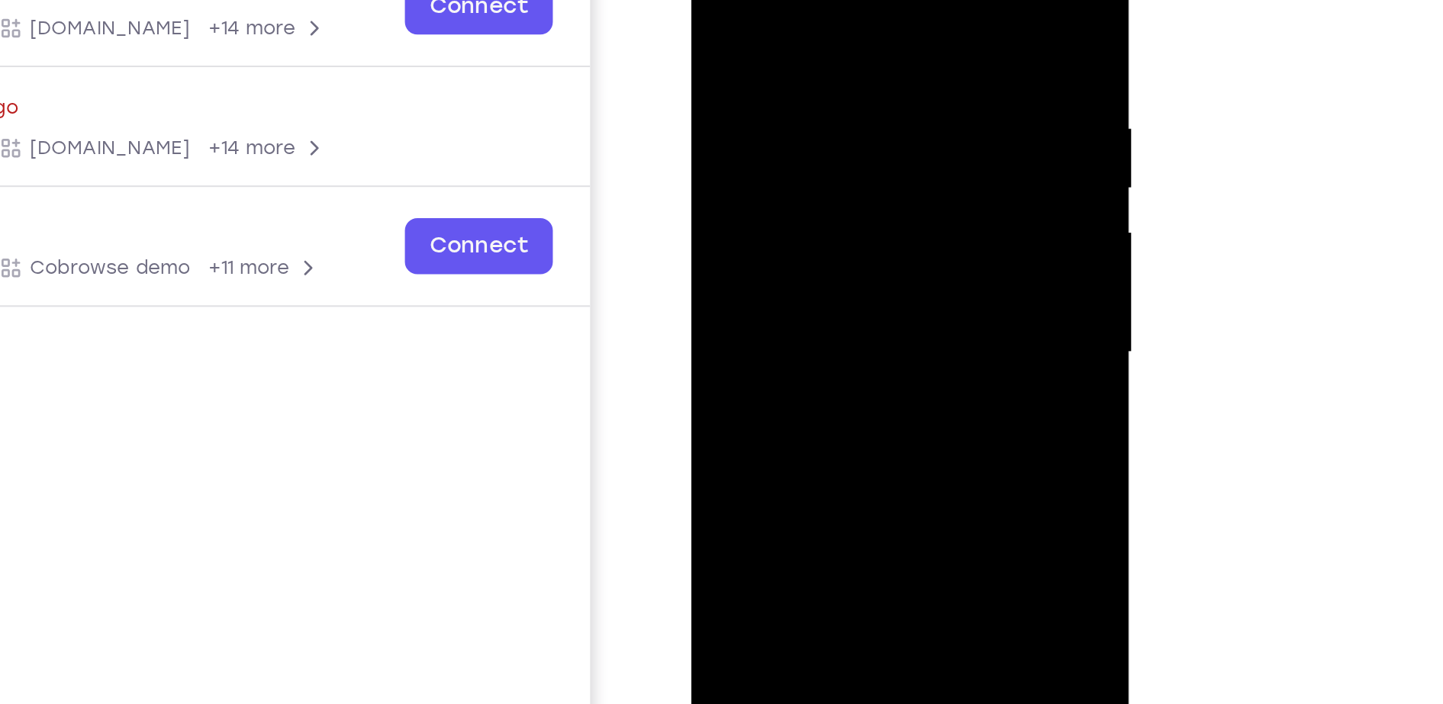
drag, startPoint x: 865, startPoint y: -5, endPoint x: 753, endPoint y: -4, distance: 112.2
click at [753, 0] on div at bounding box center [799, 119] width 192 height 427
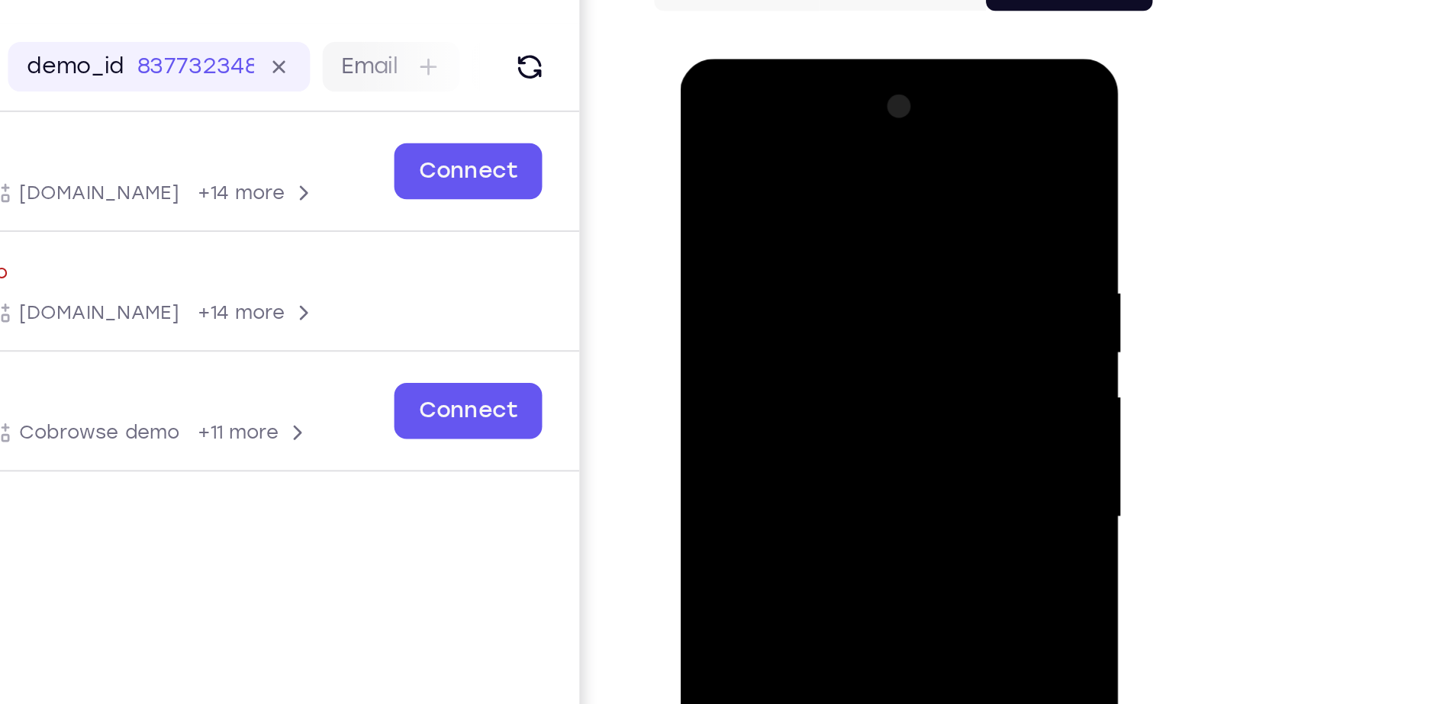
click at [709, 139] on div at bounding box center [787, 283] width 192 height 427
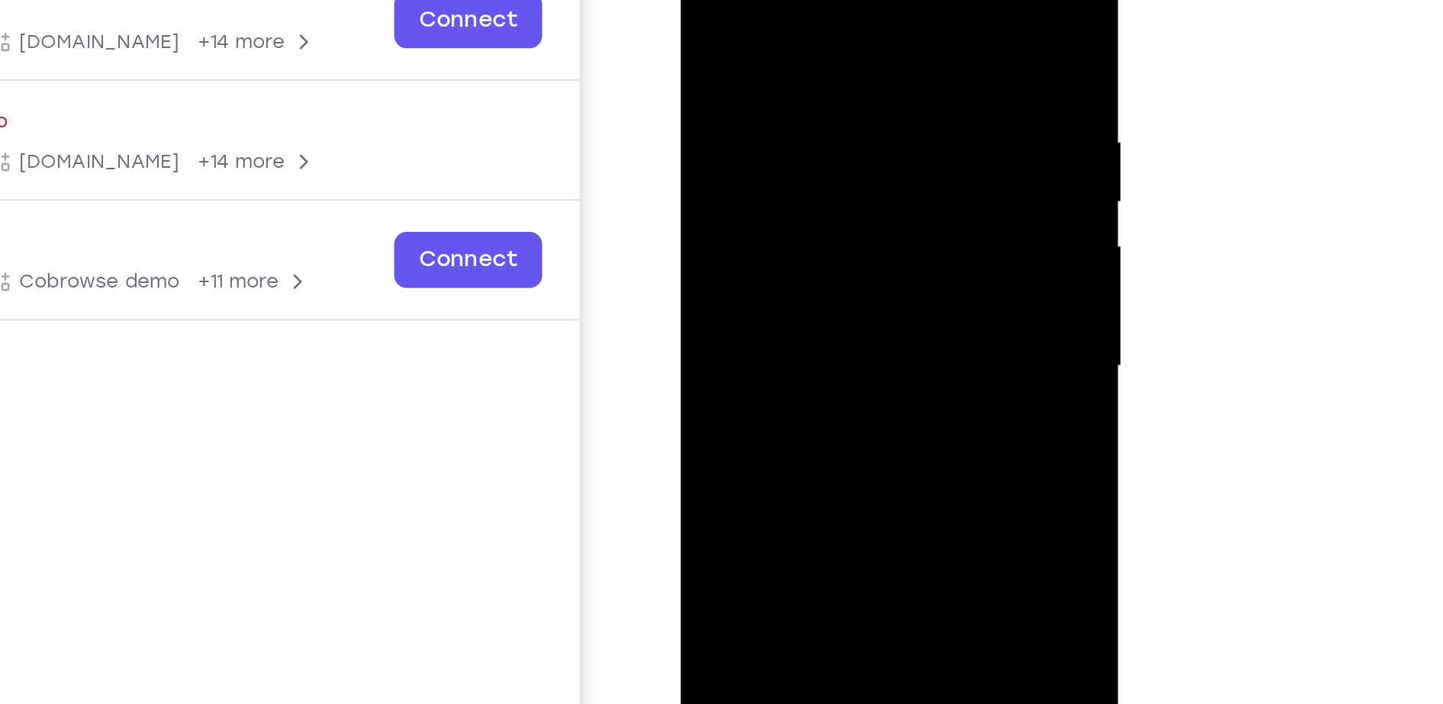
drag, startPoint x: 780, startPoint y: 247, endPoint x: 804, endPoint y: 113, distance: 135.6
click at [804, 113] on div at bounding box center [787, 133] width 192 height 427
click at [775, 154] on div at bounding box center [787, 133] width 192 height 427
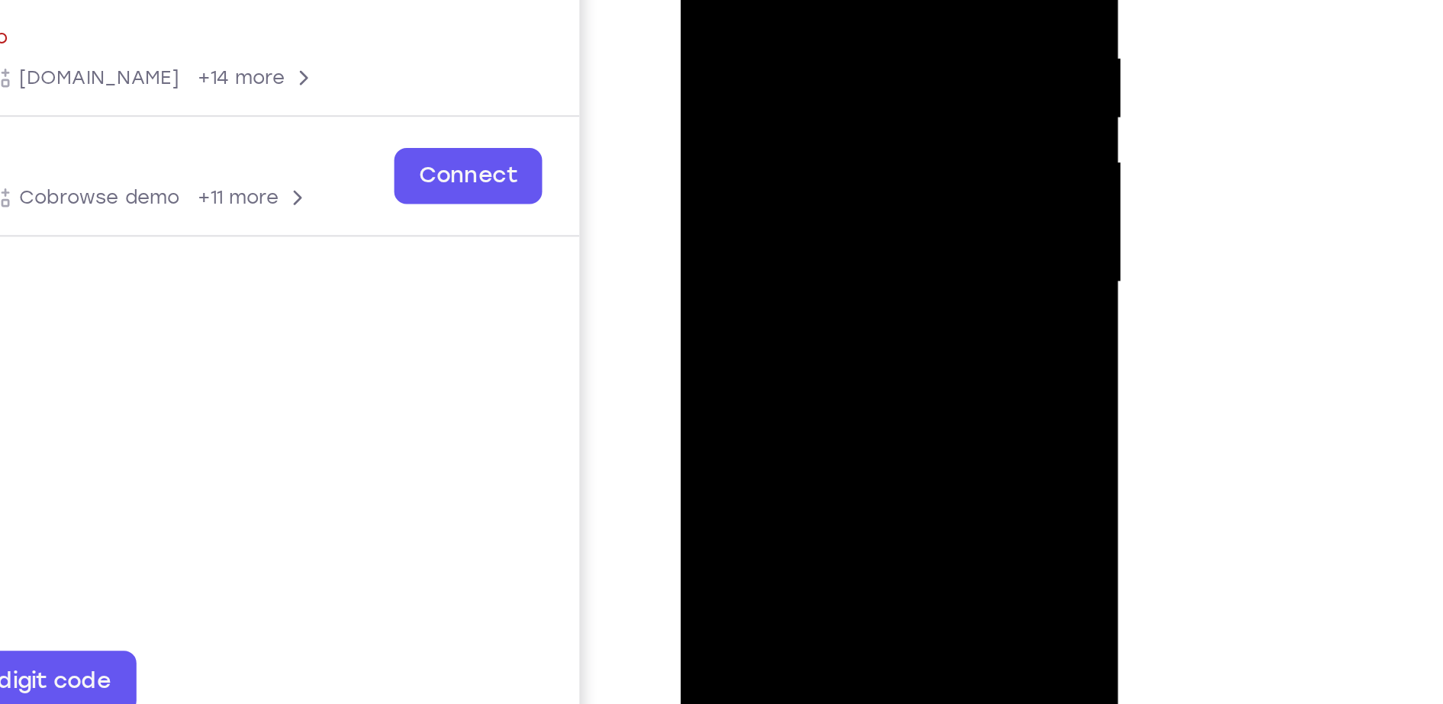
click at [736, 224] on div at bounding box center [787, 49] width 192 height 427
click at [873, 194] on div at bounding box center [787, 49] width 192 height 427
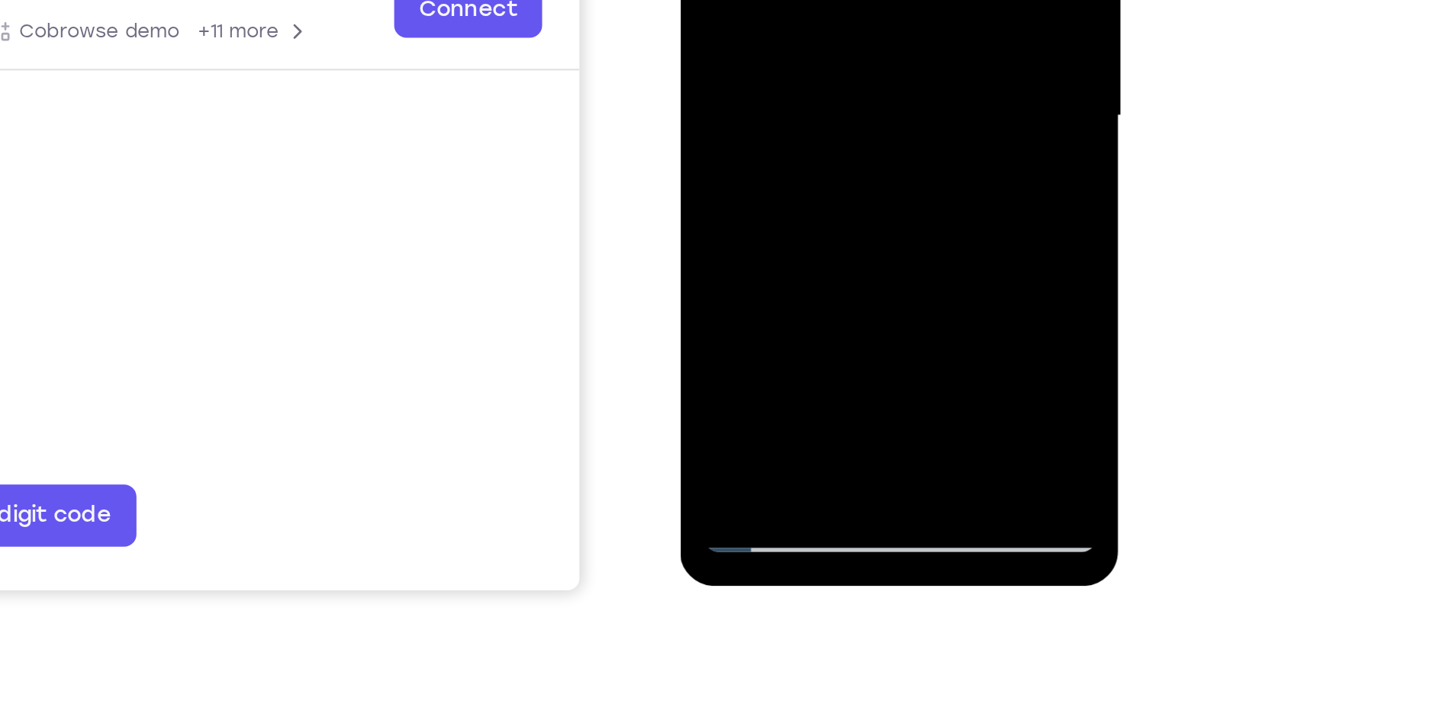
scroll to position [64, 0]
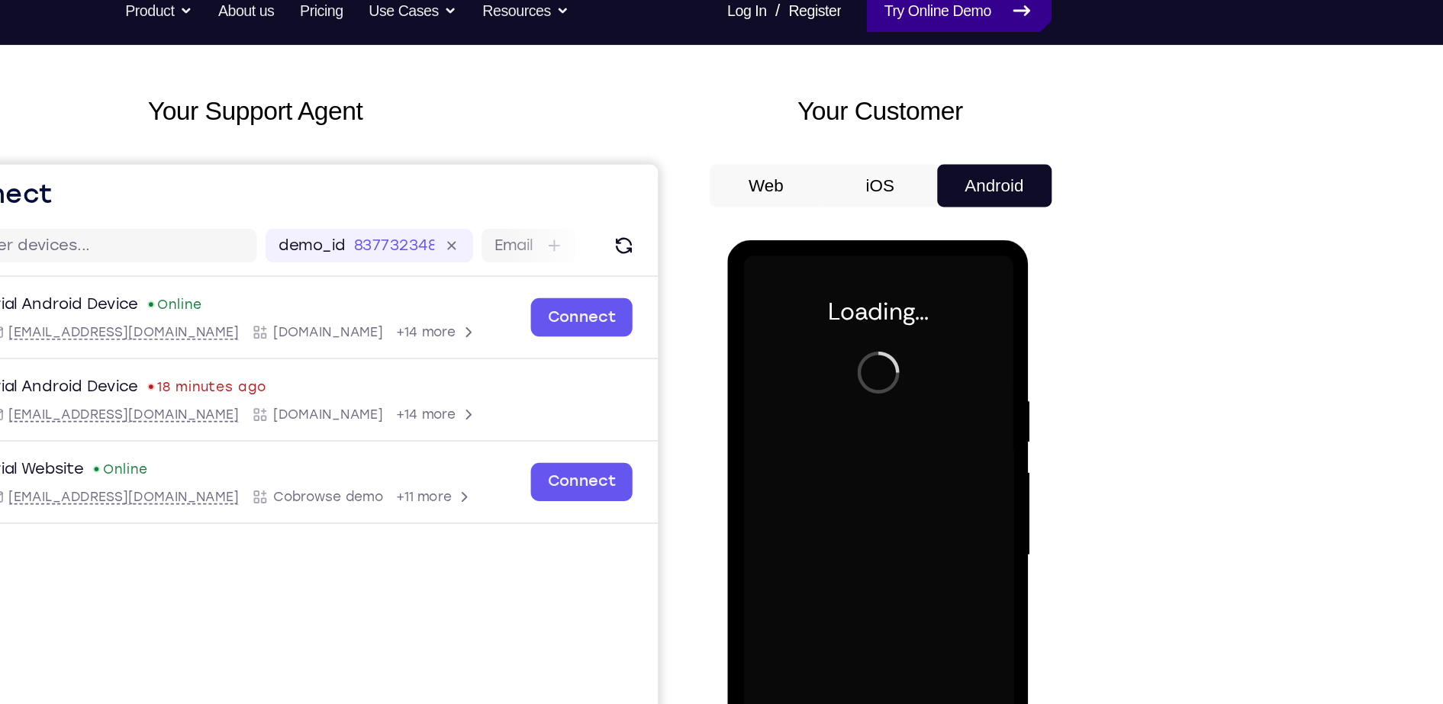
click at [1090, 31] on link "Try Online Demo" at bounding box center [1082, 24] width 131 height 31
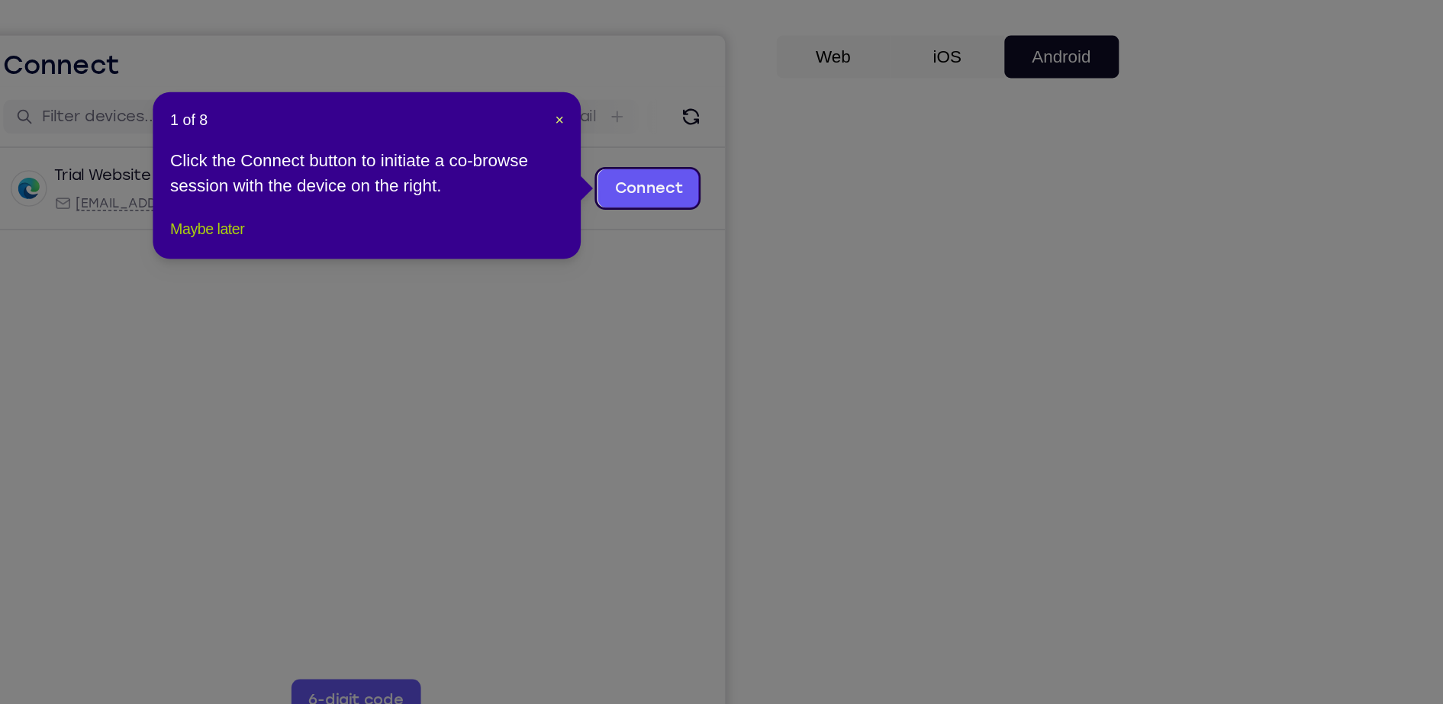
click at [525, 346] on button "Maybe later" at bounding box center [498, 336] width 53 height 18
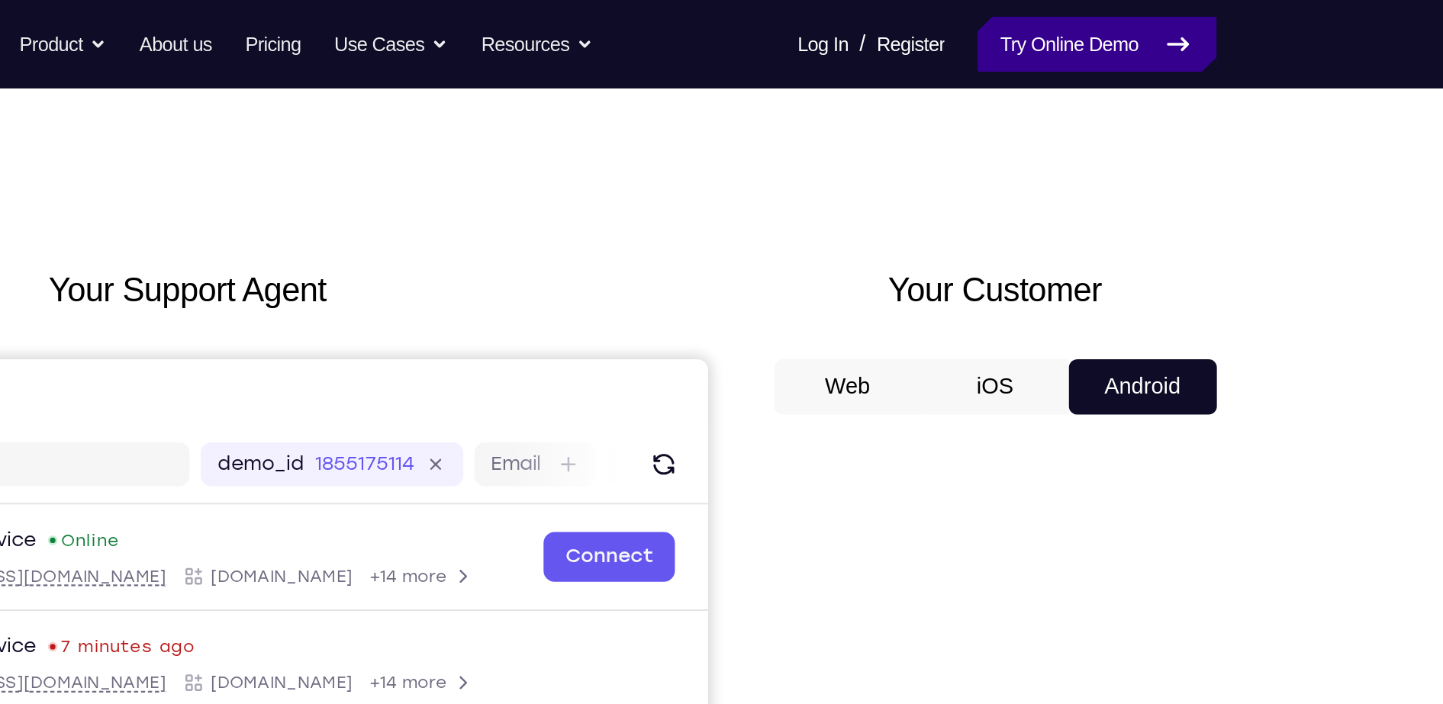
click at [1092, 28] on link "Try Online Demo" at bounding box center [1082, 24] width 131 height 31
